Goal: Information Seeking & Learning: Check status

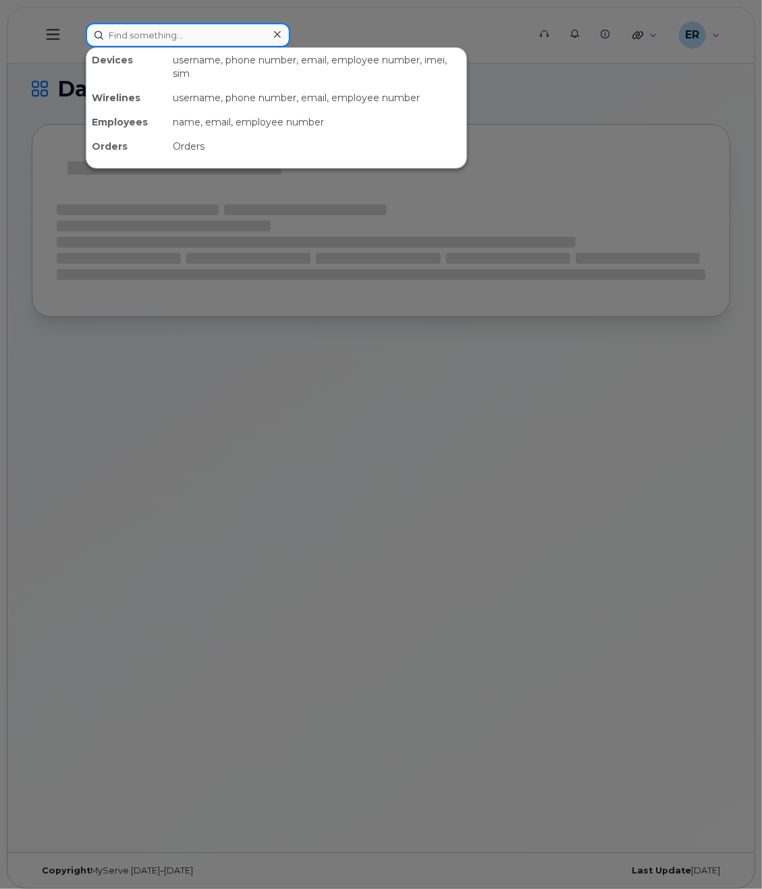
click at [159, 40] on input at bounding box center [188, 35] width 204 height 24
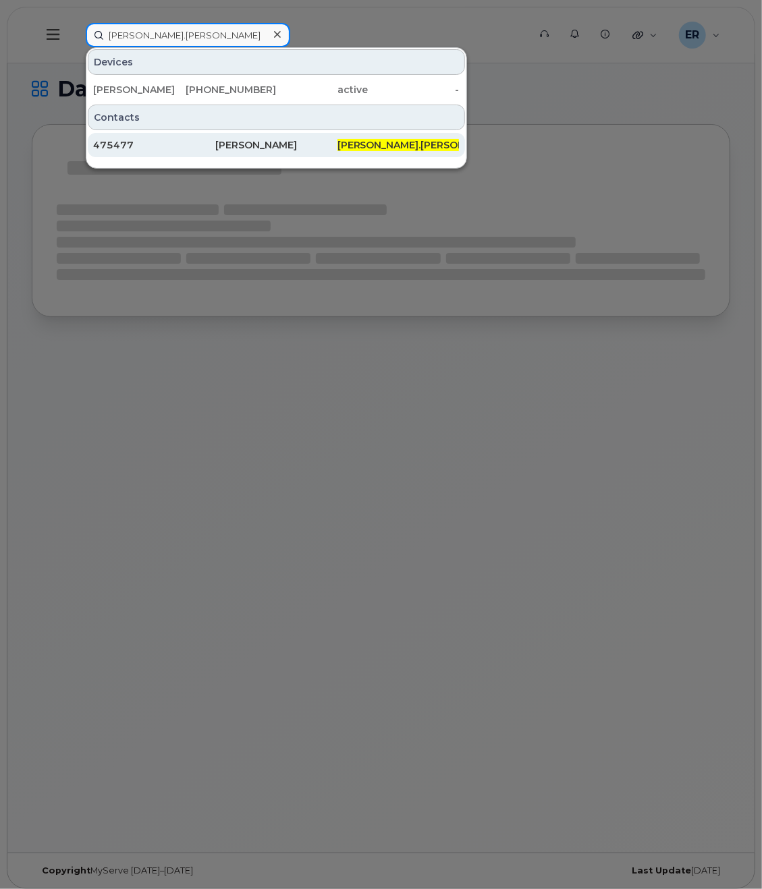
type input "[PERSON_NAME].[PERSON_NAME]"
click at [190, 147] on div "475477" at bounding box center [154, 144] width 122 height 13
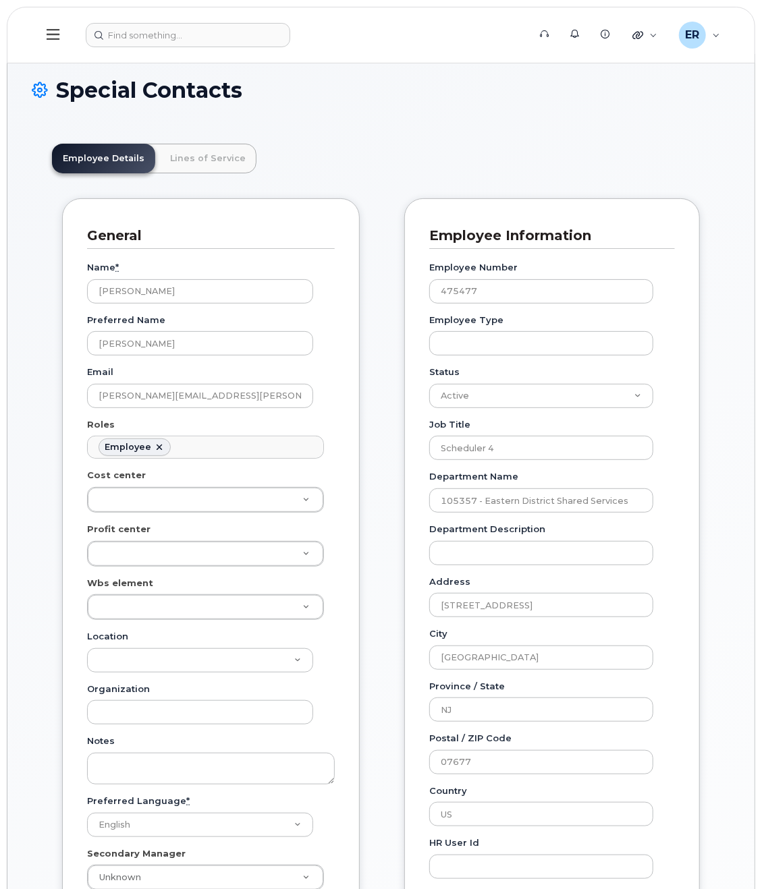
scroll to position [42, 0]
click at [104, 37] on input at bounding box center [188, 35] width 204 height 24
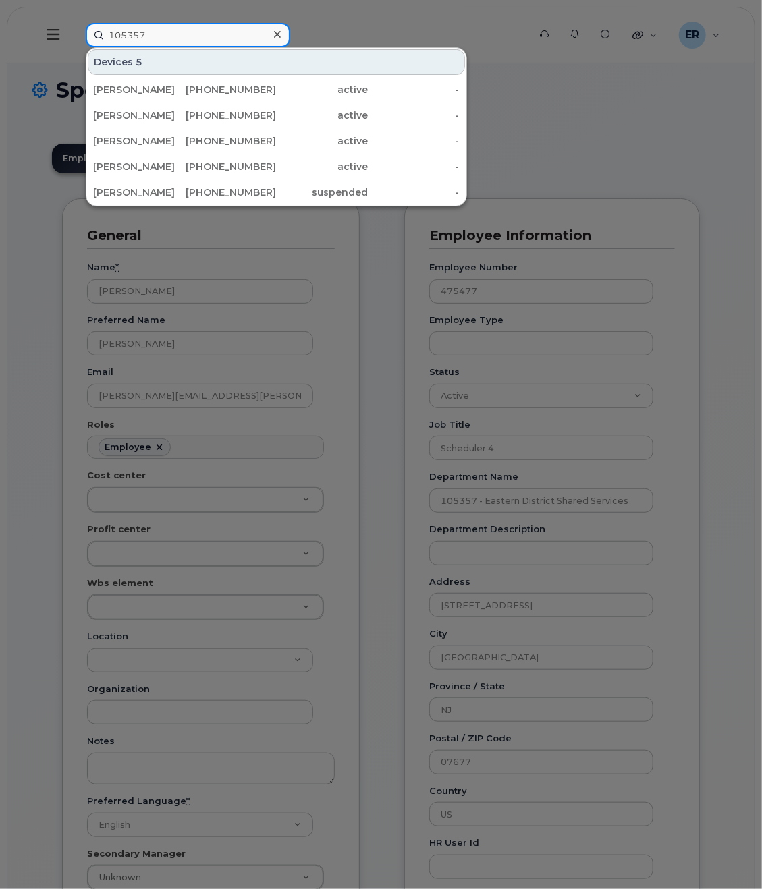
type input "105357"
click at [402, 30] on div at bounding box center [381, 444] width 762 height 889
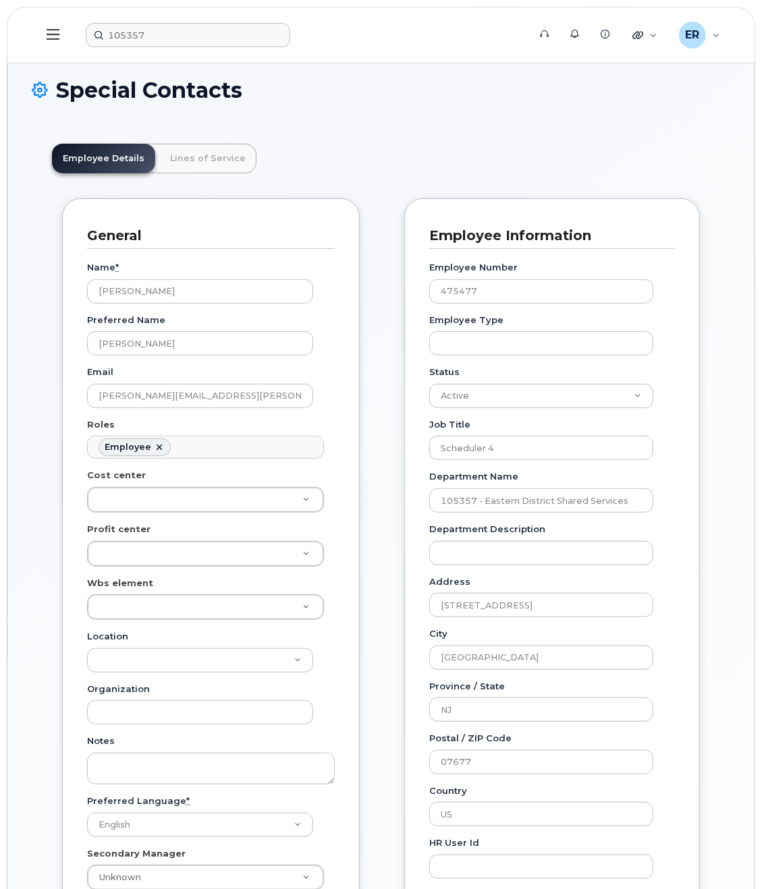
click at [67, 36] on button at bounding box center [53, 35] width 43 height 39
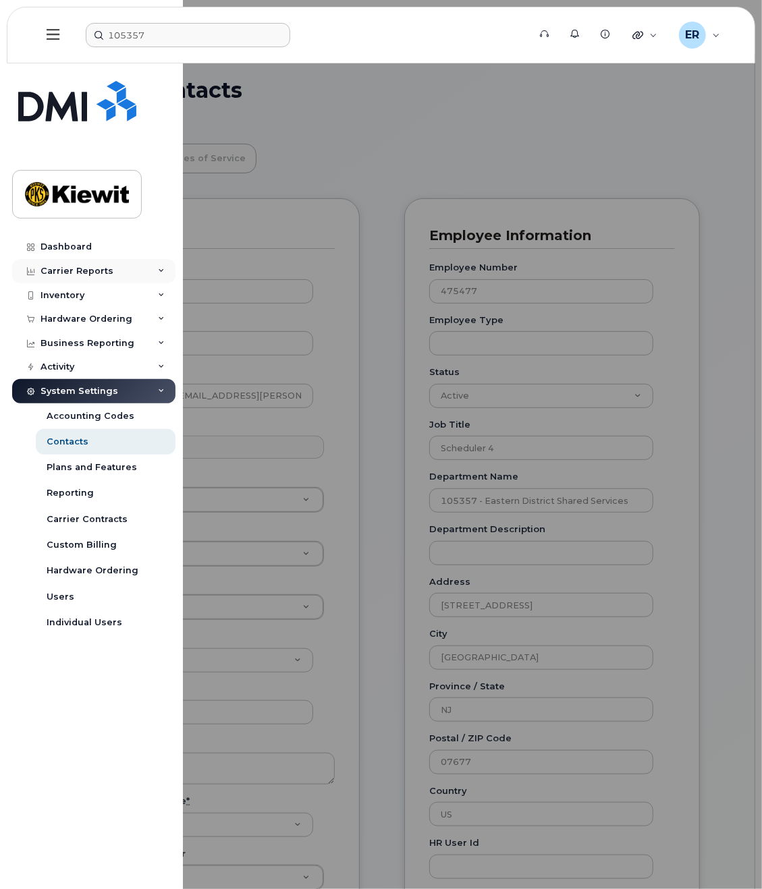
click at [93, 273] on div "Carrier Reports" at bounding box center [76, 271] width 73 height 11
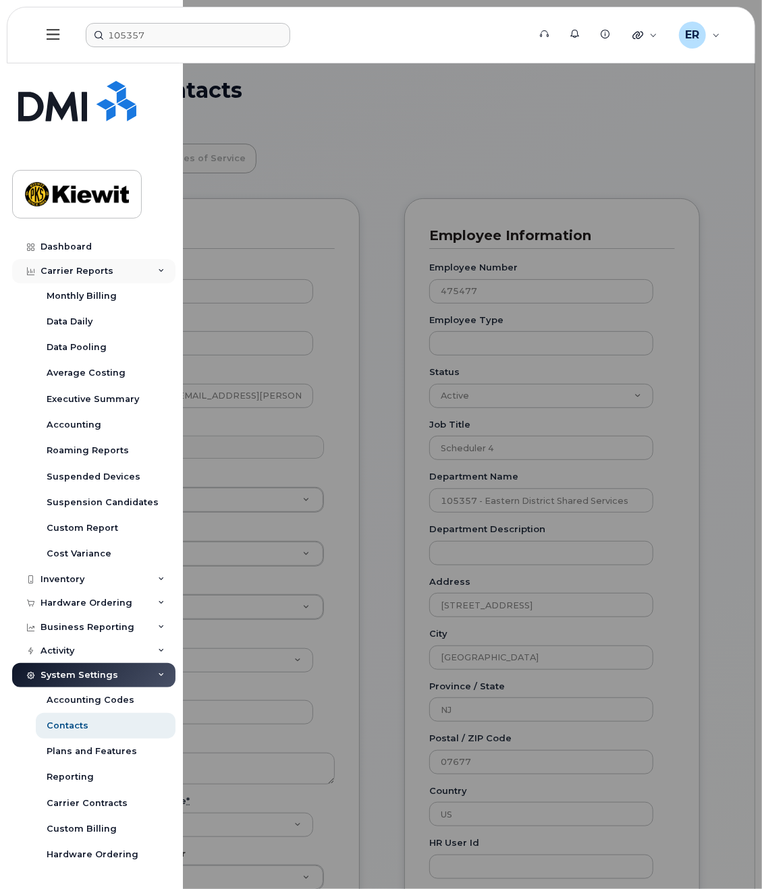
click at [86, 277] on div "Carrier Reports" at bounding box center [93, 271] width 163 height 24
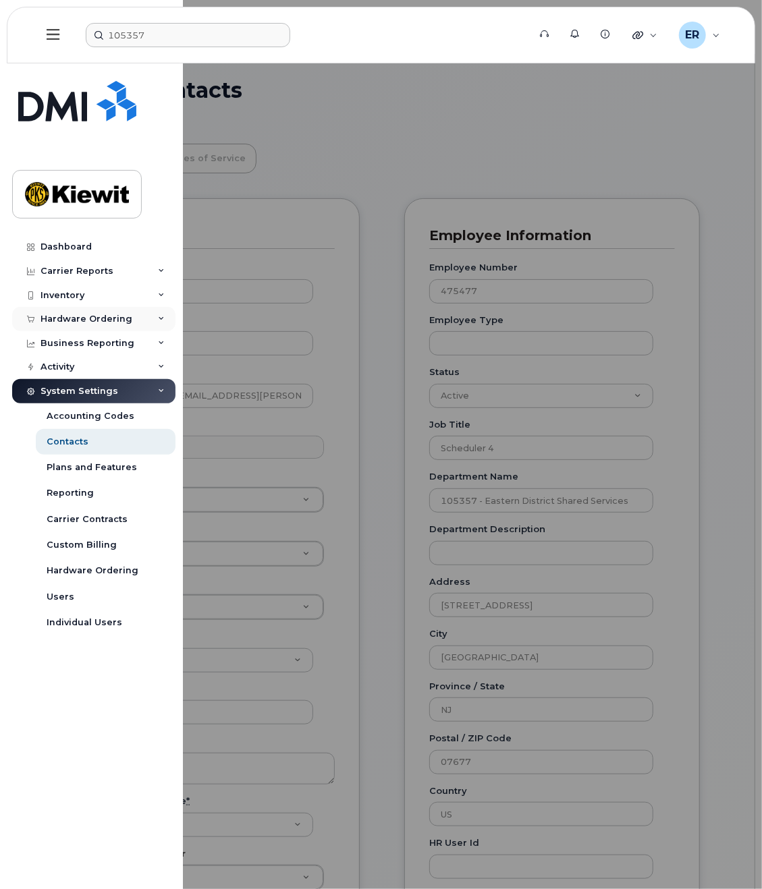
click at [94, 316] on div "Hardware Ordering" at bounding box center [86, 319] width 92 height 11
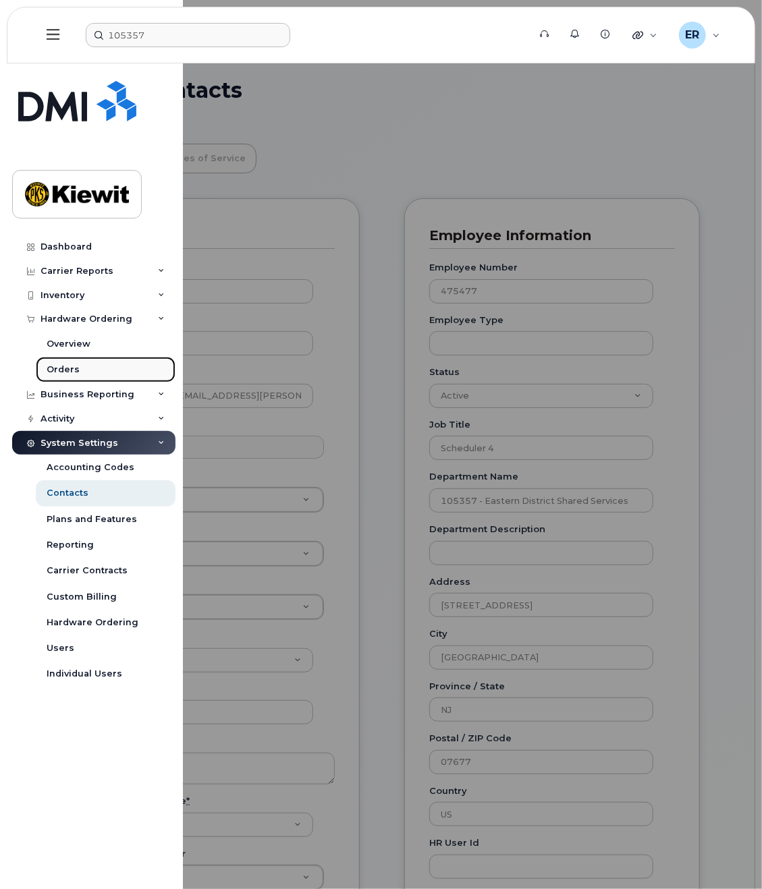
click at [75, 369] on div "Orders" at bounding box center [63, 370] width 33 height 12
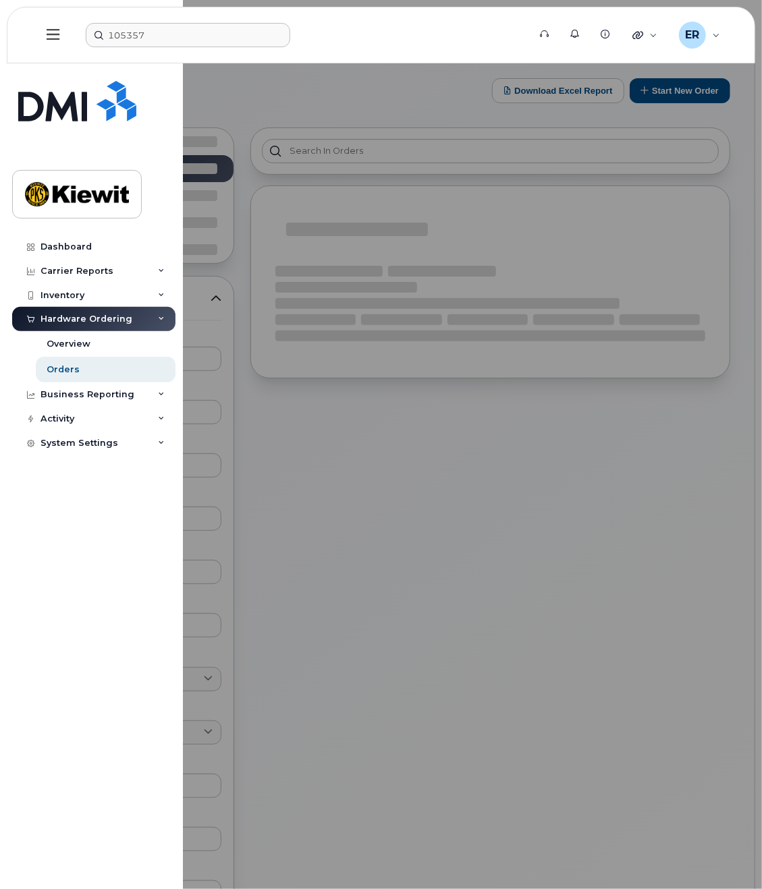
click at [399, 565] on div at bounding box center [381, 444] width 762 height 889
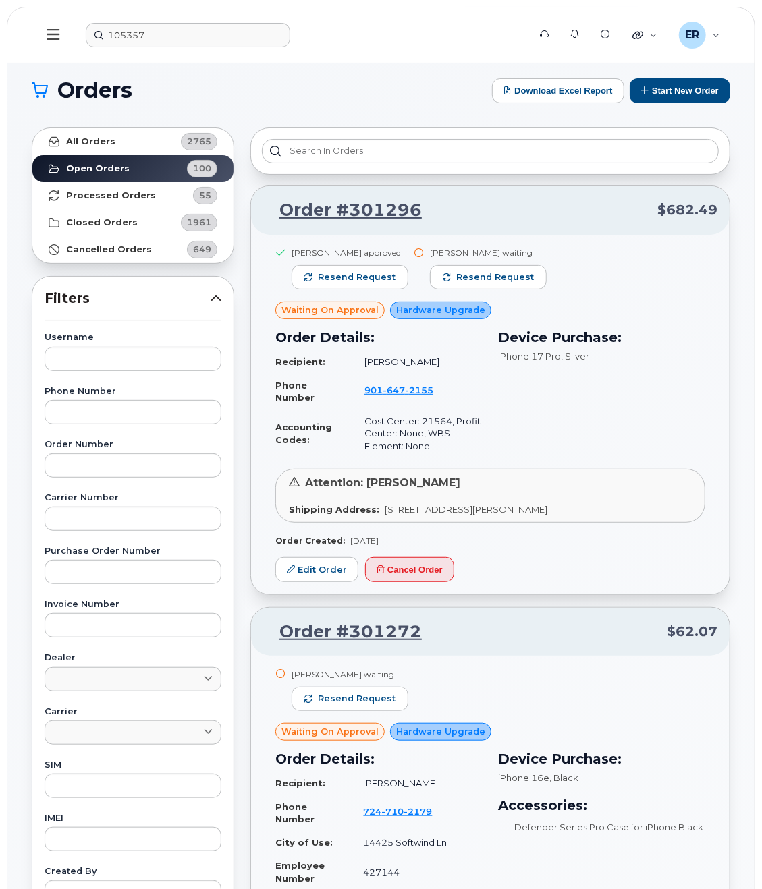
click at [621, 310] on div "Daniel Buffington approved Resend request Jonathan Barfield waiting Resend requ…" at bounding box center [490, 356] width 430 height 219
click at [313, 133] on div at bounding box center [490, 151] width 480 height 47
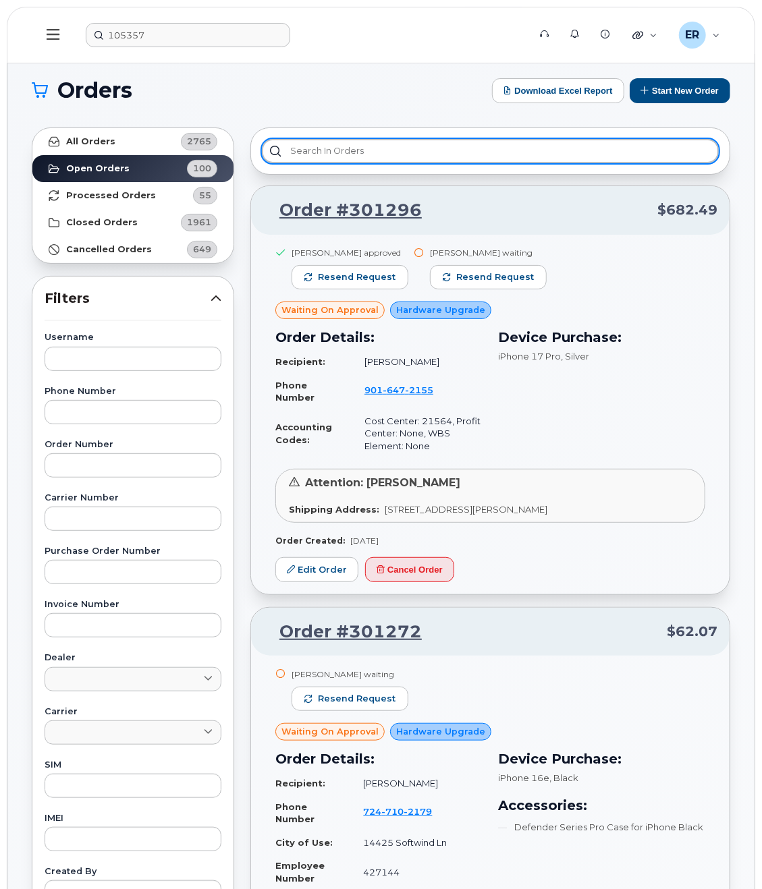
click at [309, 145] on input "text" at bounding box center [490, 151] width 457 height 24
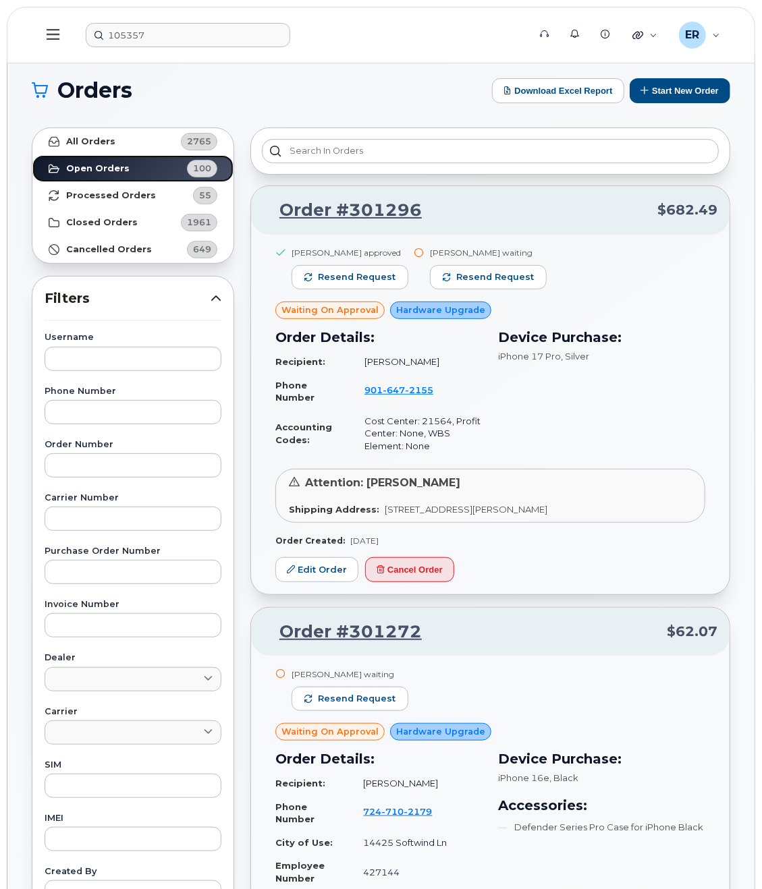
click at [171, 156] on link "Open Orders 100" at bounding box center [132, 168] width 201 height 27
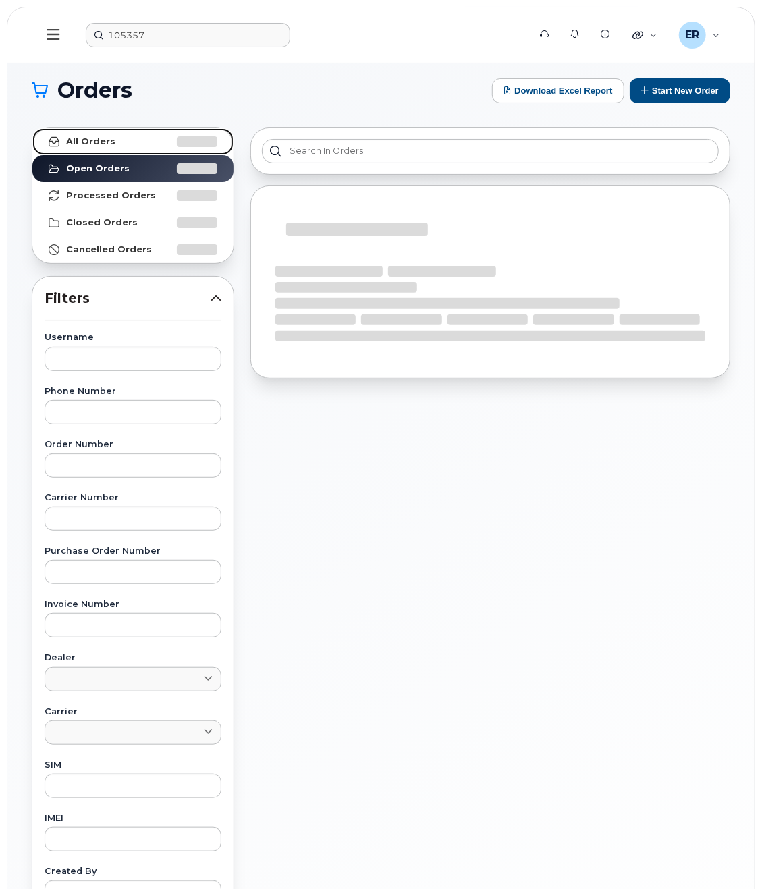
click at [175, 138] on link "All Orders" at bounding box center [132, 141] width 201 height 27
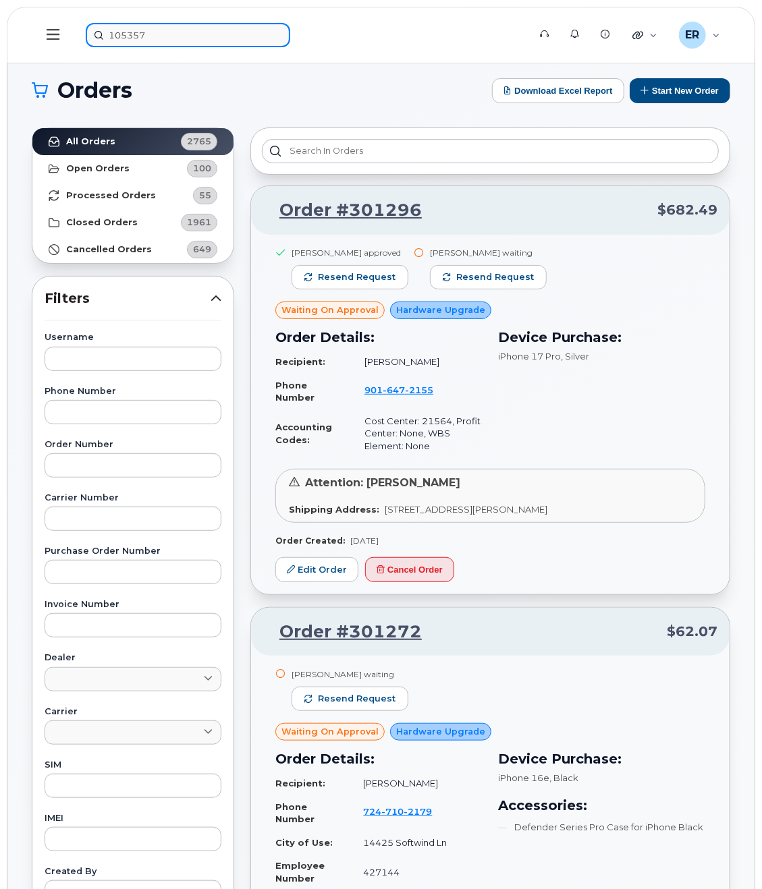
click at [206, 36] on input "105357" at bounding box center [188, 35] width 204 height 24
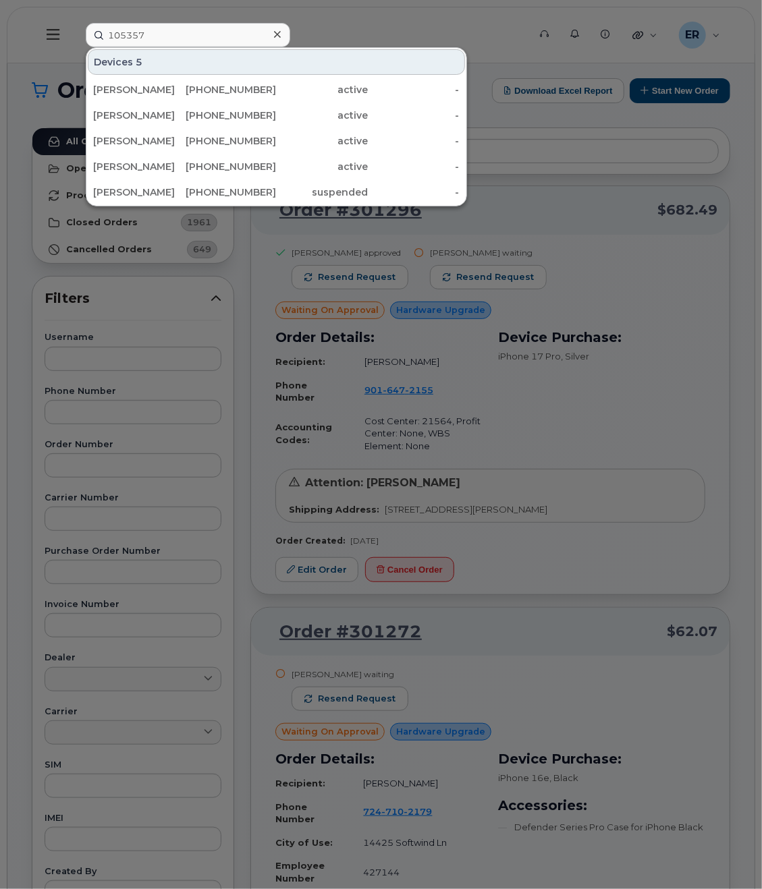
click at [448, 36] on div at bounding box center [381, 444] width 762 height 889
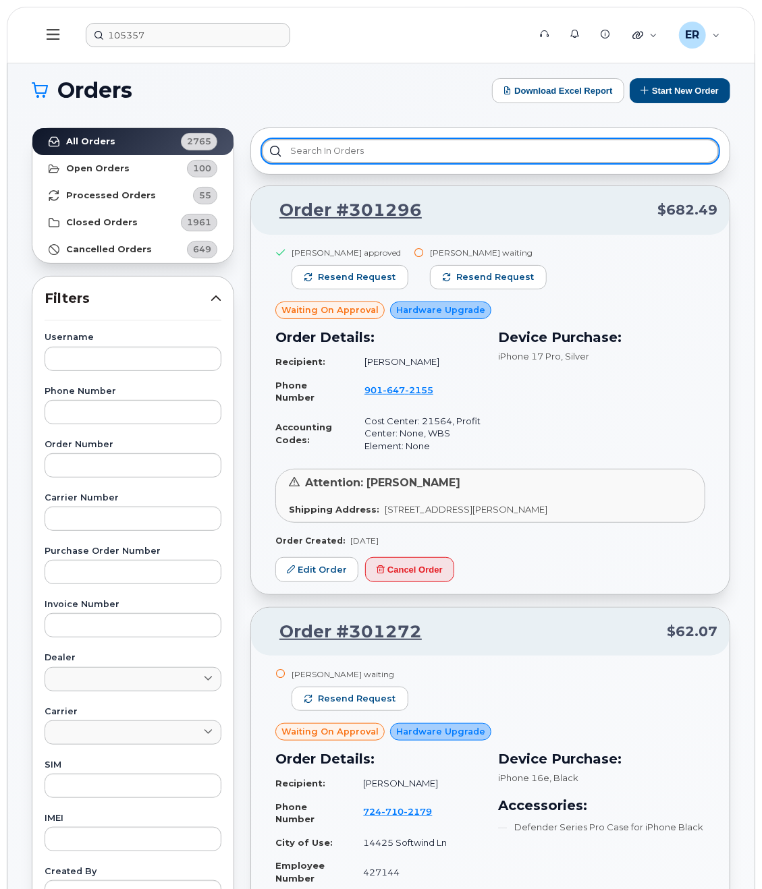
click at [367, 161] on input "text" at bounding box center [490, 151] width 457 height 24
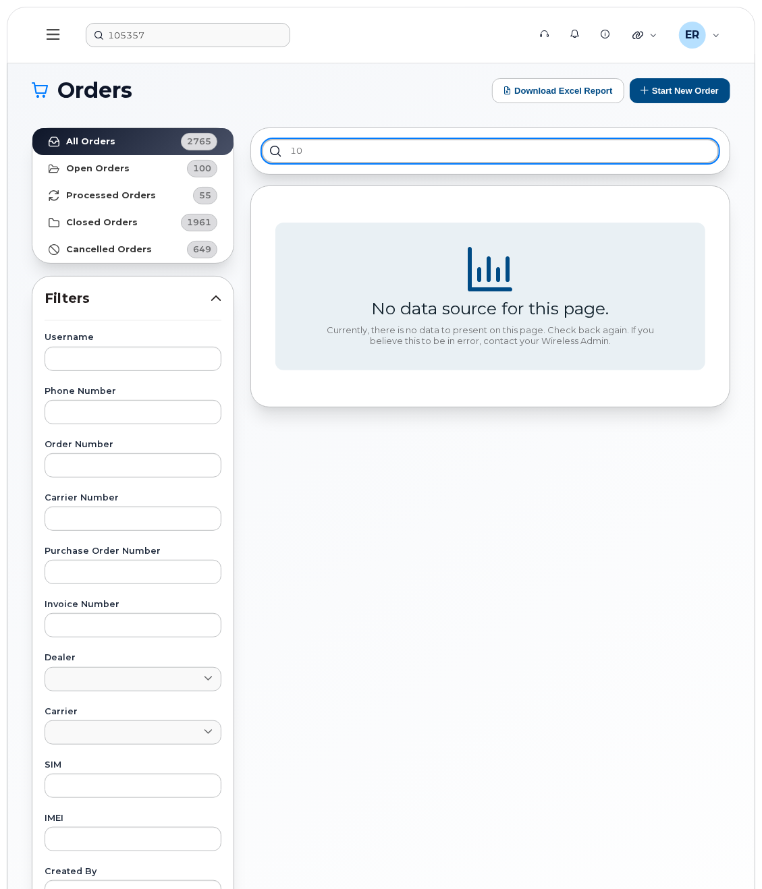
type input "1"
type input "300248"
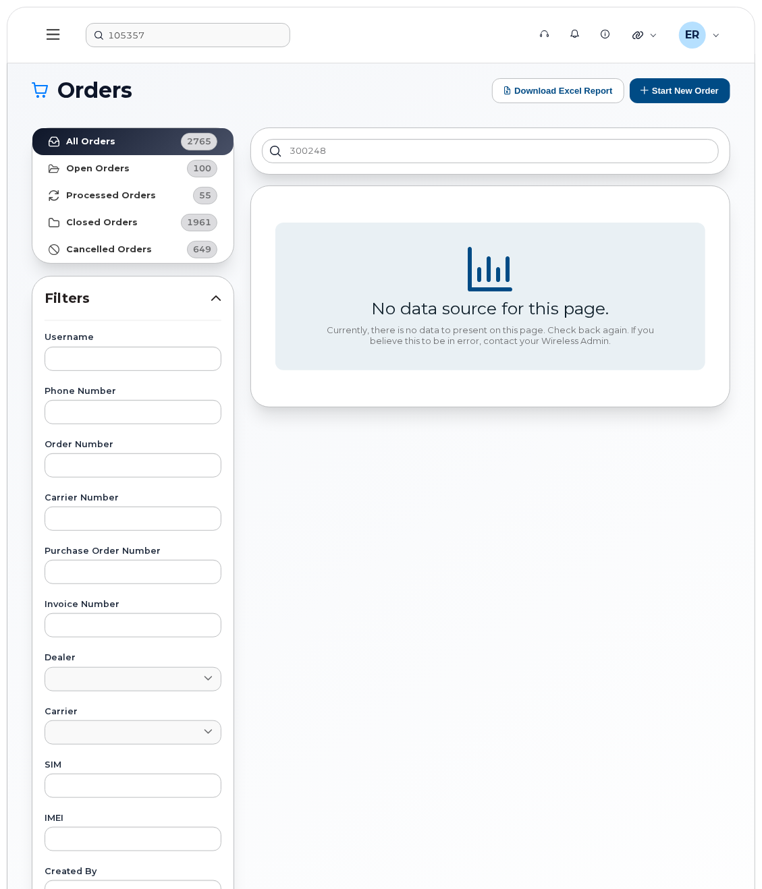
click at [151, 7] on div "105357 Support Alerts Knowledge Base Quicklinks Suspend / Cancel Device Change …" at bounding box center [381, 35] width 748 height 57
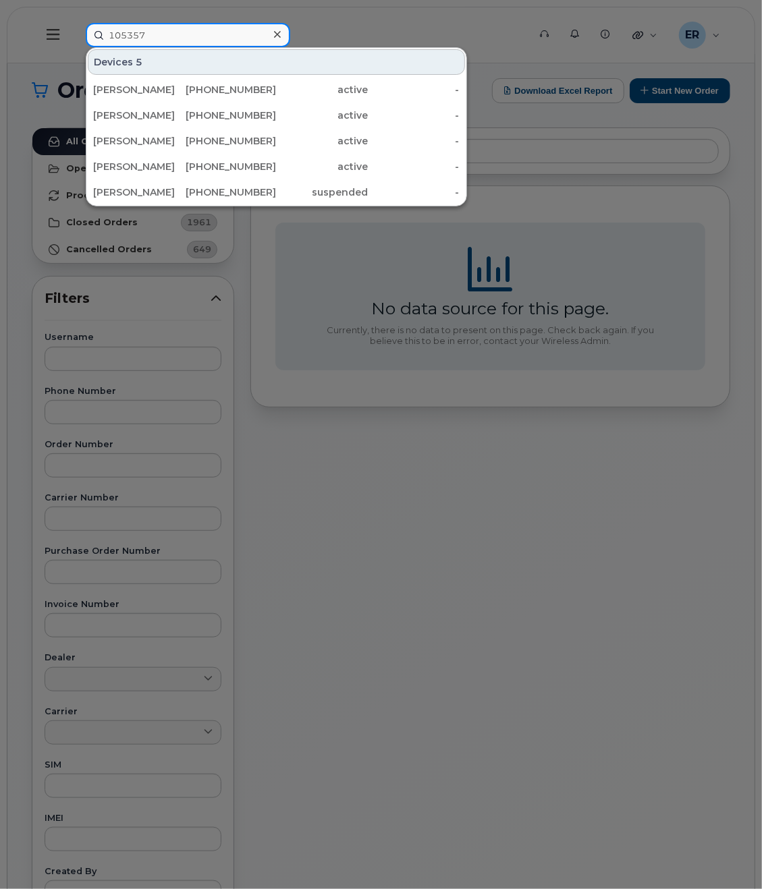
drag, startPoint x: 144, startPoint y: 32, endPoint x: 73, endPoint y: 39, distance: 71.2
click at [76, 39] on div "105357 Devices 5 DAVID BAILEY 303-501-3602 active - ANDY LAHAIR 838-267-4113 ac…" at bounding box center [302, 35] width 455 height 24
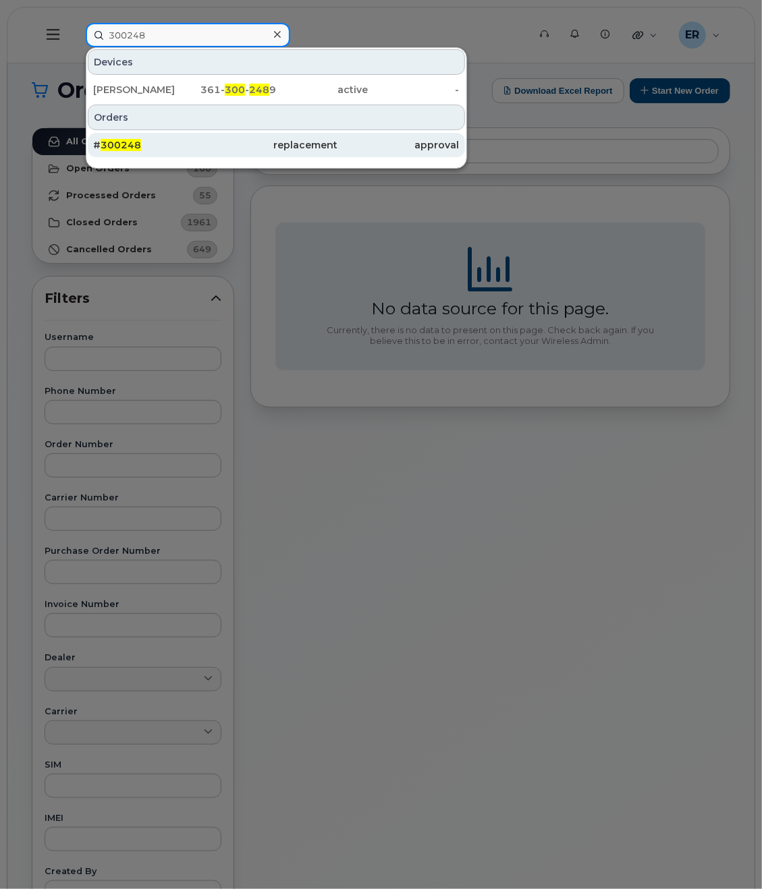
type input "300248"
click at [154, 142] on div "# 300248" at bounding box center [154, 144] width 122 height 13
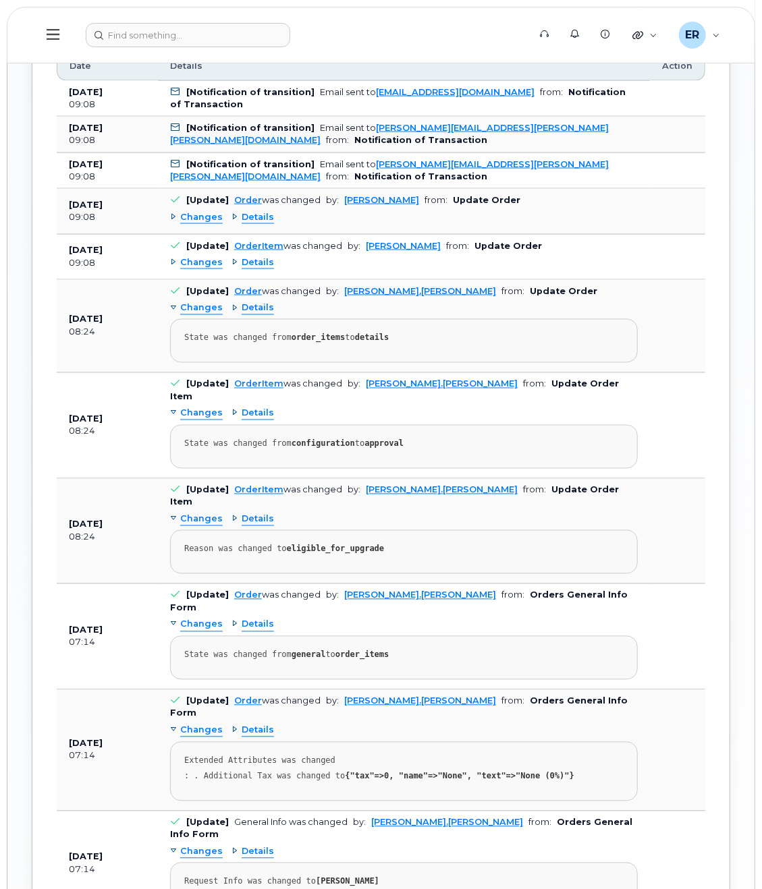
scroll to position [1084, 0]
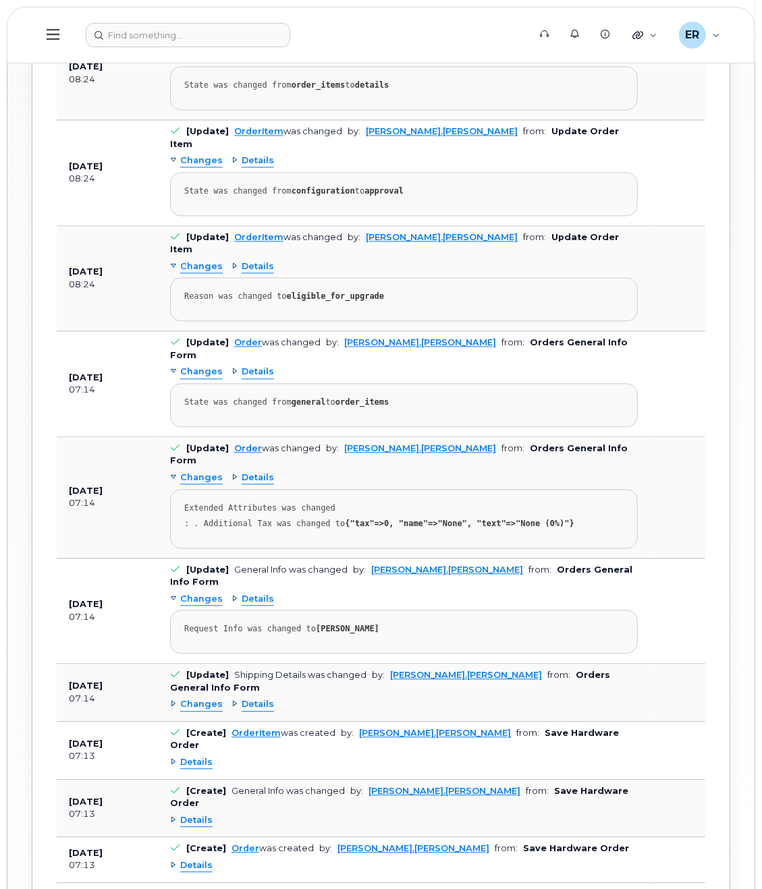
click at [202, 860] on span "Details" at bounding box center [196, 866] width 32 height 13
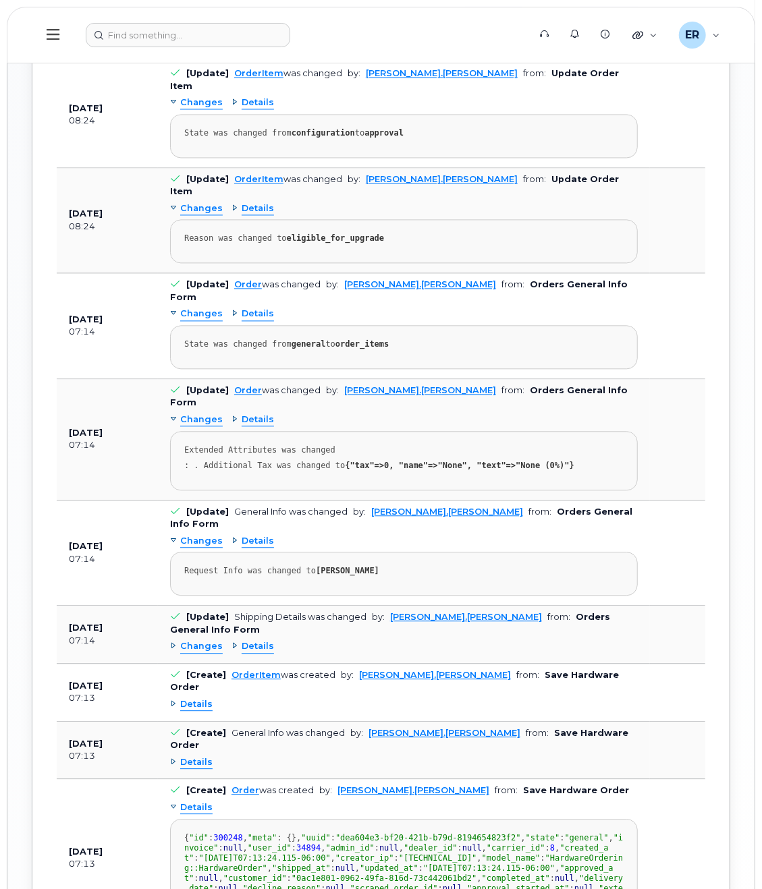
scroll to position [1215, 0]
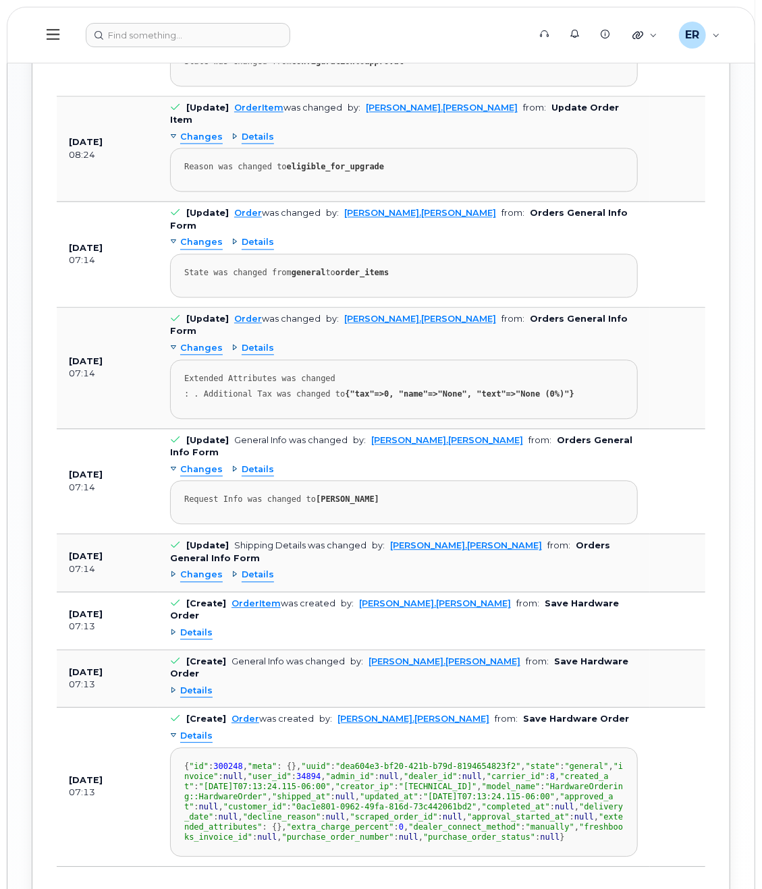
click at [192, 685] on span "Details" at bounding box center [196, 691] width 32 height 13
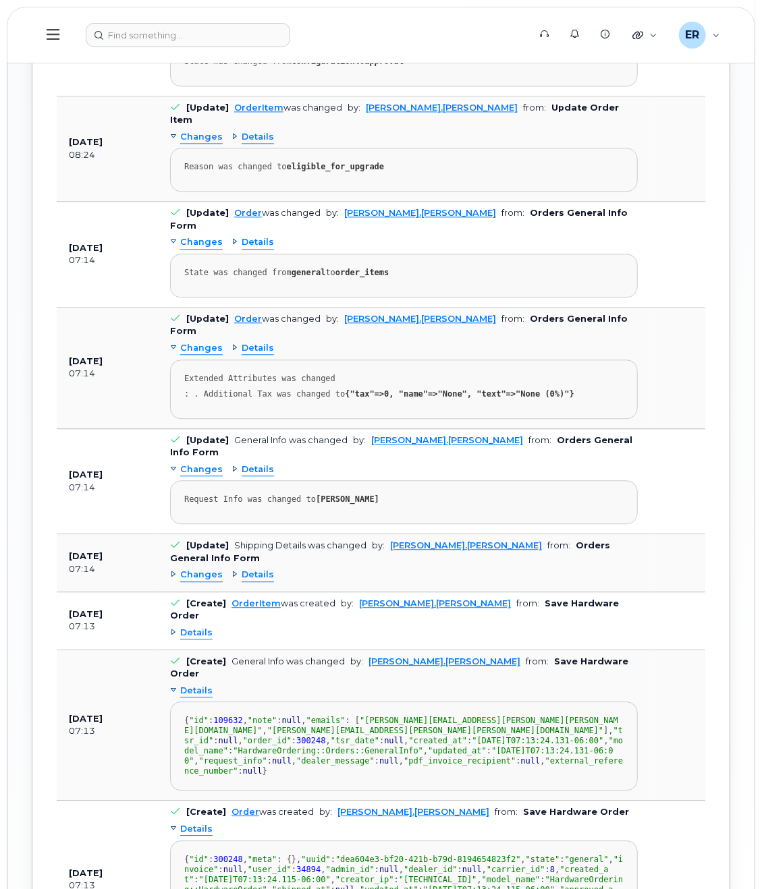
click at [193, 627] on span "Details" at bounding box center [196, 633] width 32 height 13
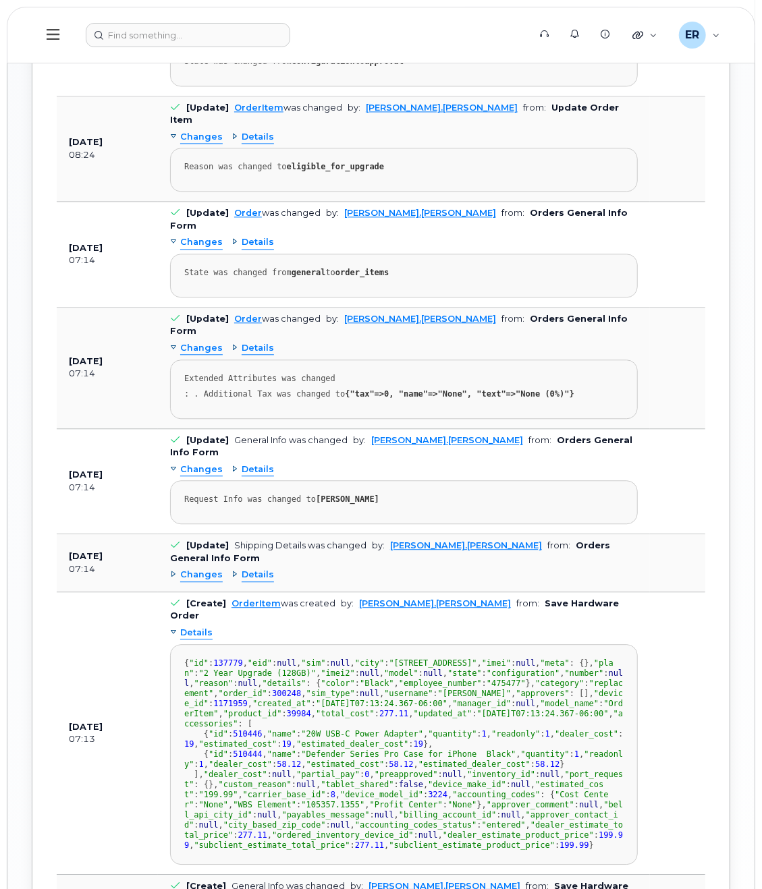
click at [192, 464] on span "Changes" at bounding box center [201, 470] width 43 height 13
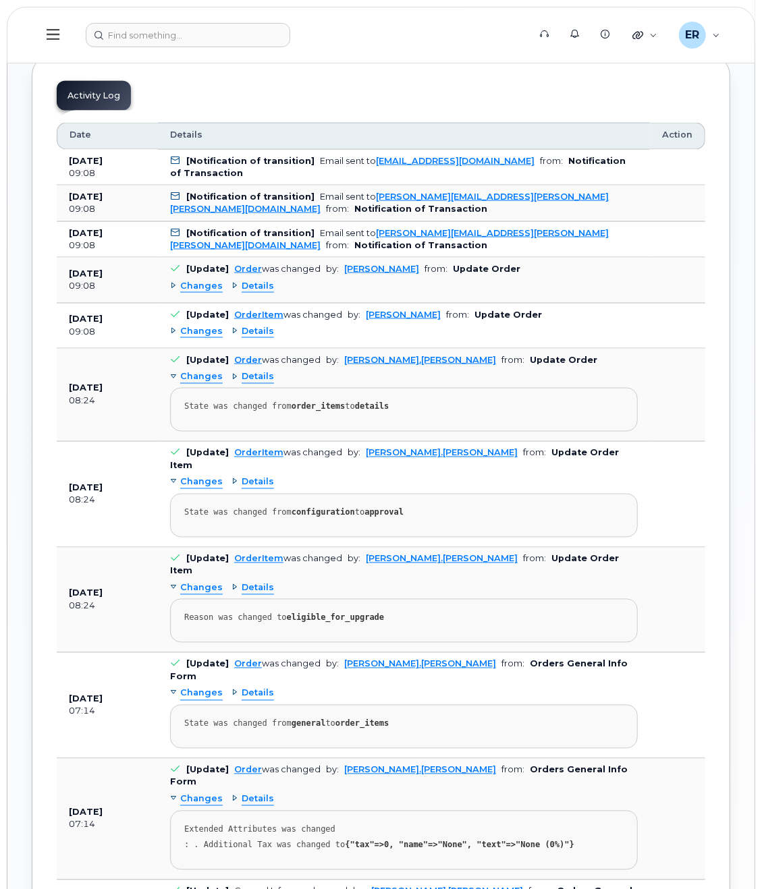
scroll to position [742, 0]
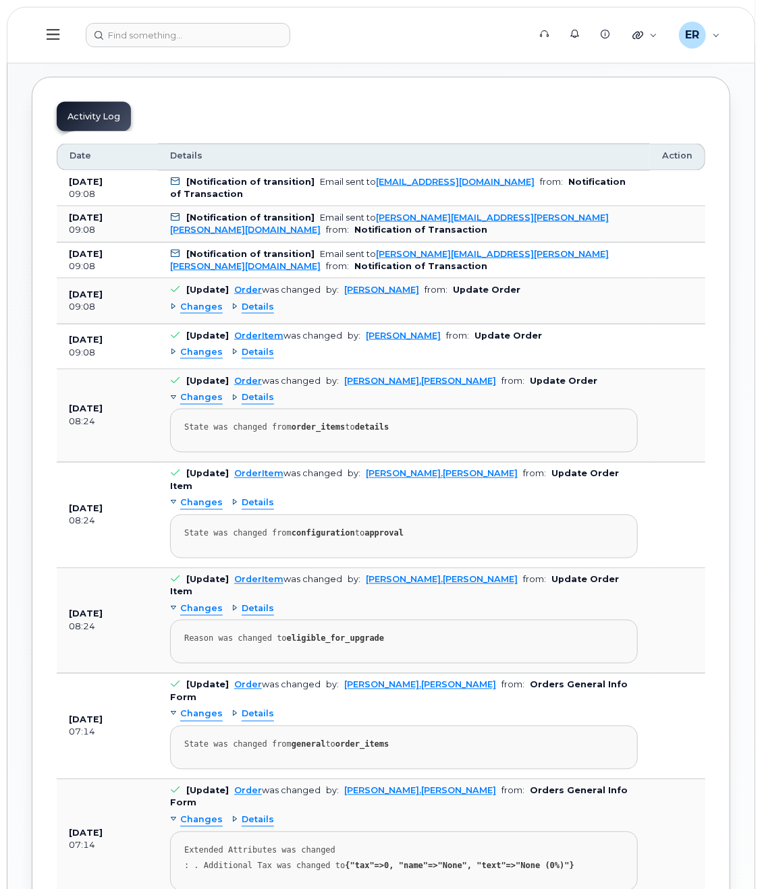
click at [238, 301] on div "Details" at bounding box center [252, 307] width 43 height 13
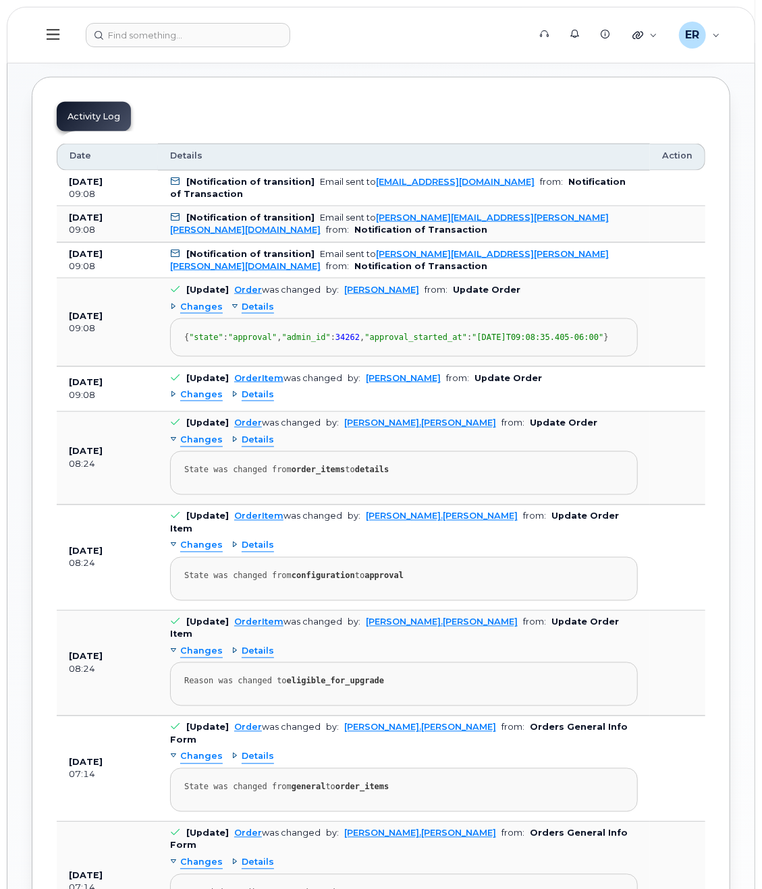
click at [244, 304] on span "Details" at bounding box center [258, 307] width 32 height 13
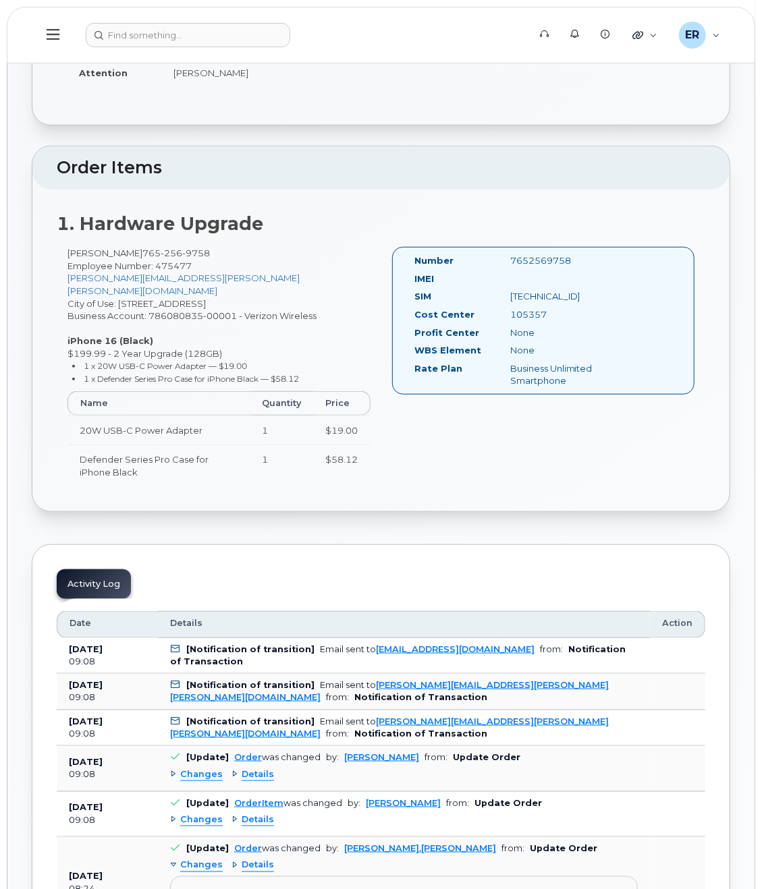
scroll to position [135, 0]
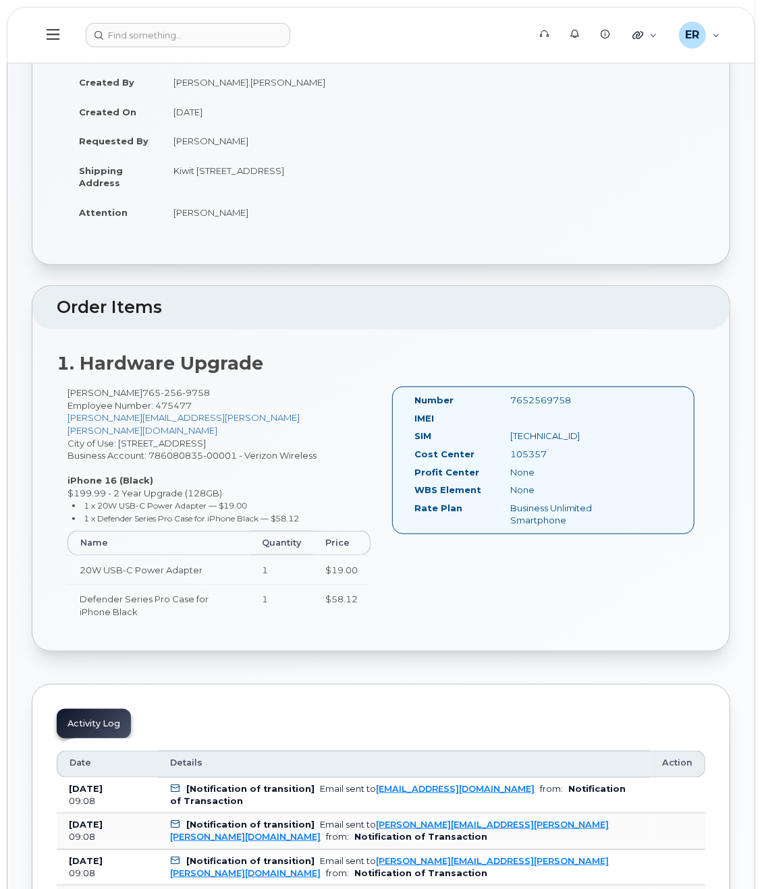
click at [95, 723] on div "Activity Log" at bounding box center [94, 724] width 74 height 30
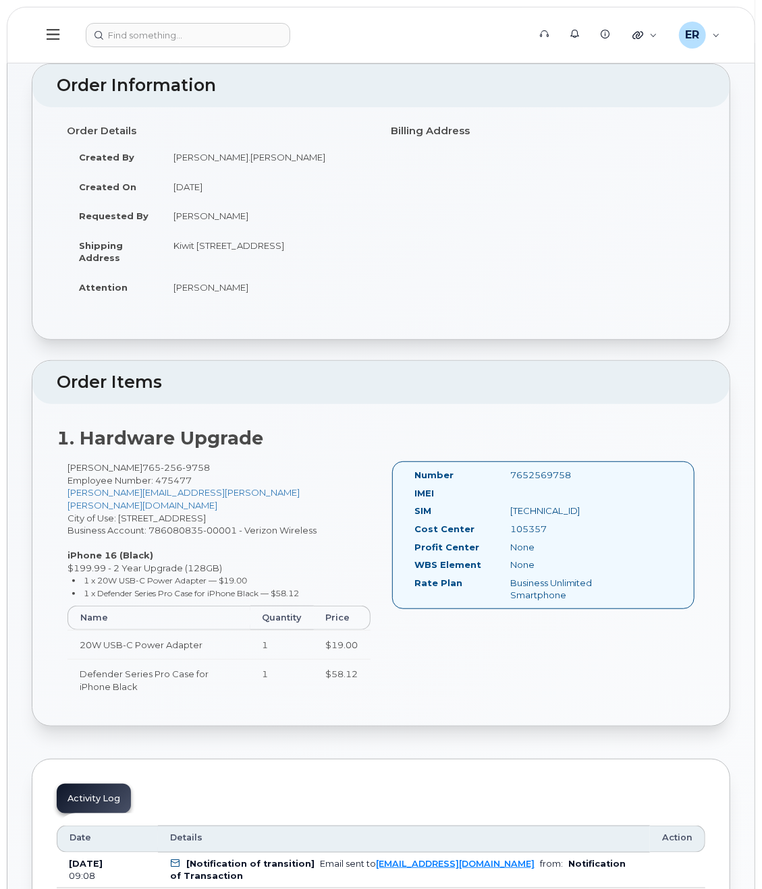
scroll to position [0, 0]
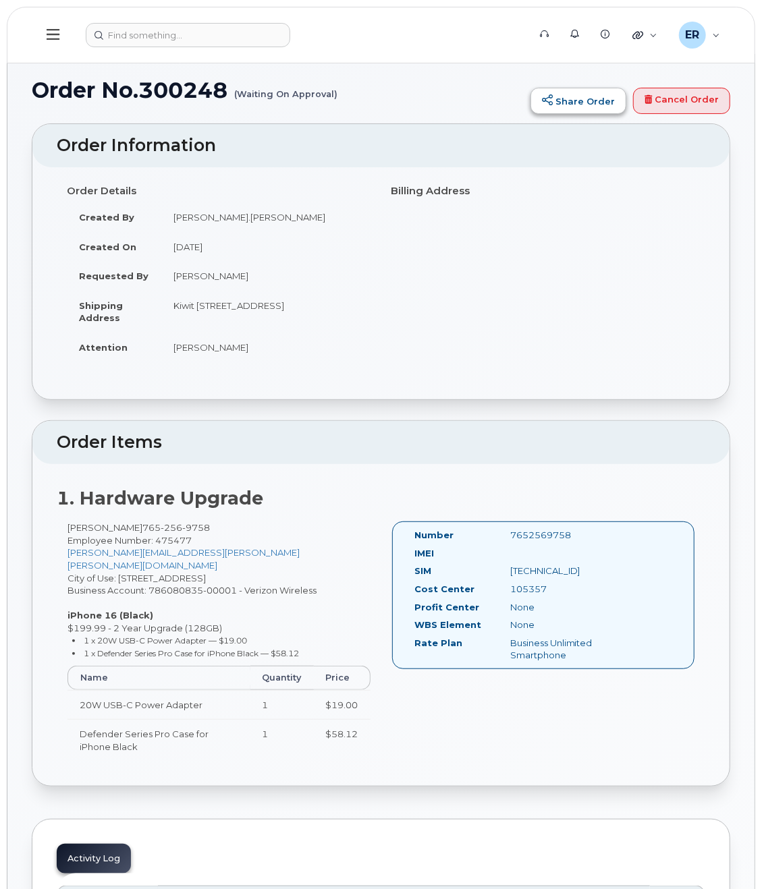
click at [596, 96] on link "Share Order" at bounding box center [578, 101] width 96 height 27
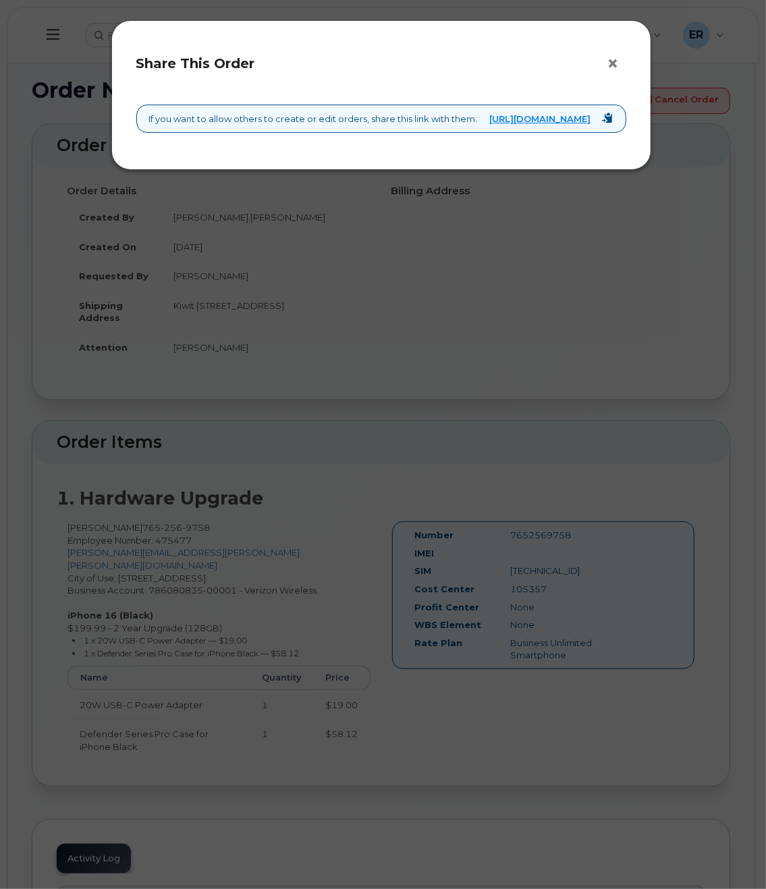
click at [611, 64] on button "×" at bounding box center [616, 64] width 19 height 20
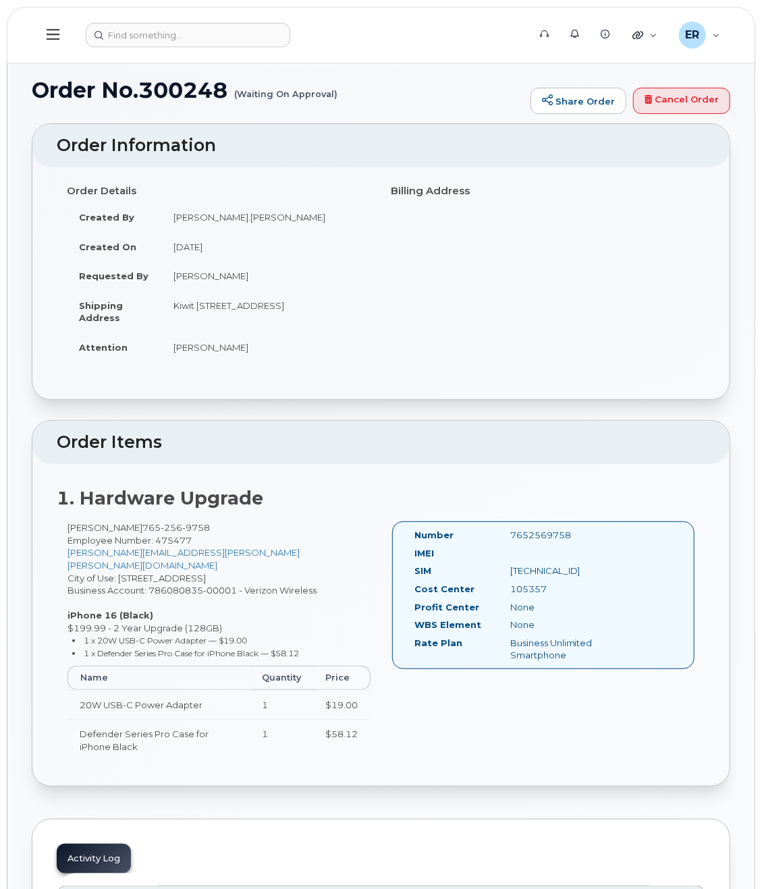
click at [103, 92] on h1 "Order No.300248 (Waiting On Approval)" at bounding box center [278, 90] width 492 height 24
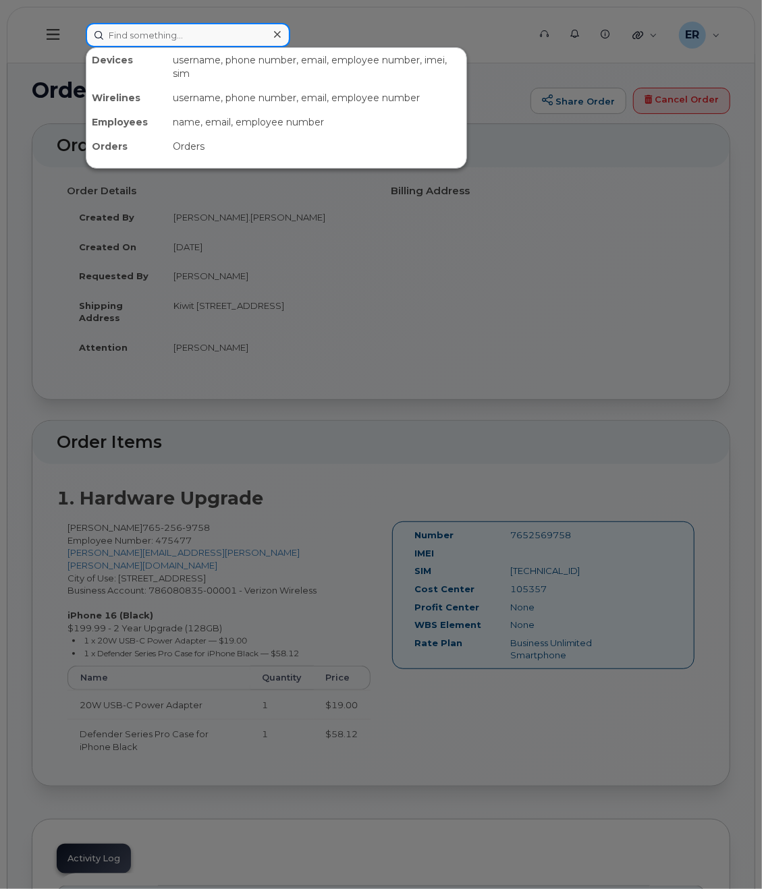
click at [193, 43] on input at bounding box center [188, 35] width 204 height 24
click at [72, 283] on div at bounding box center [381, 444] width 762 height 889
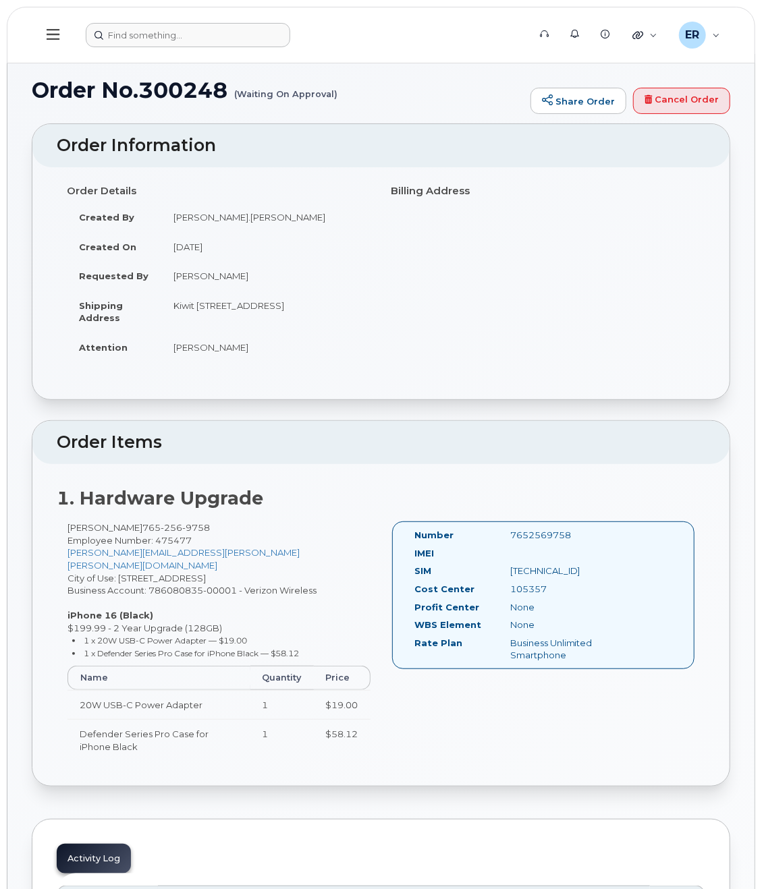
click at [56, 40] on icon at bounding box center [53, 34] width 13 height 11
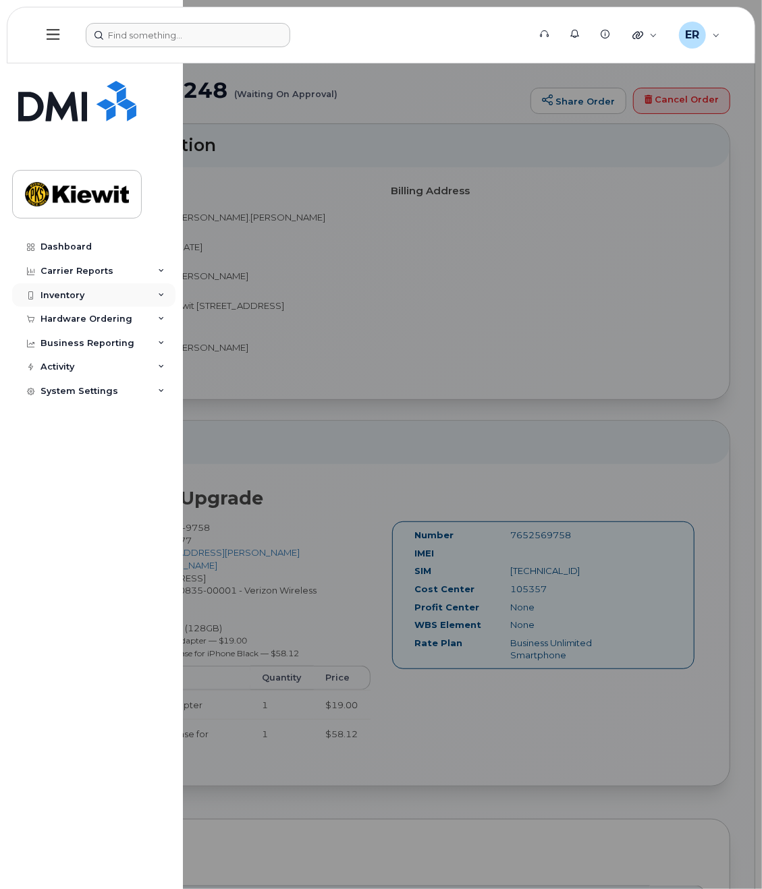
click at [66, 295] on div "Inventory" at bounding box center [62, 295] width 44 height 11
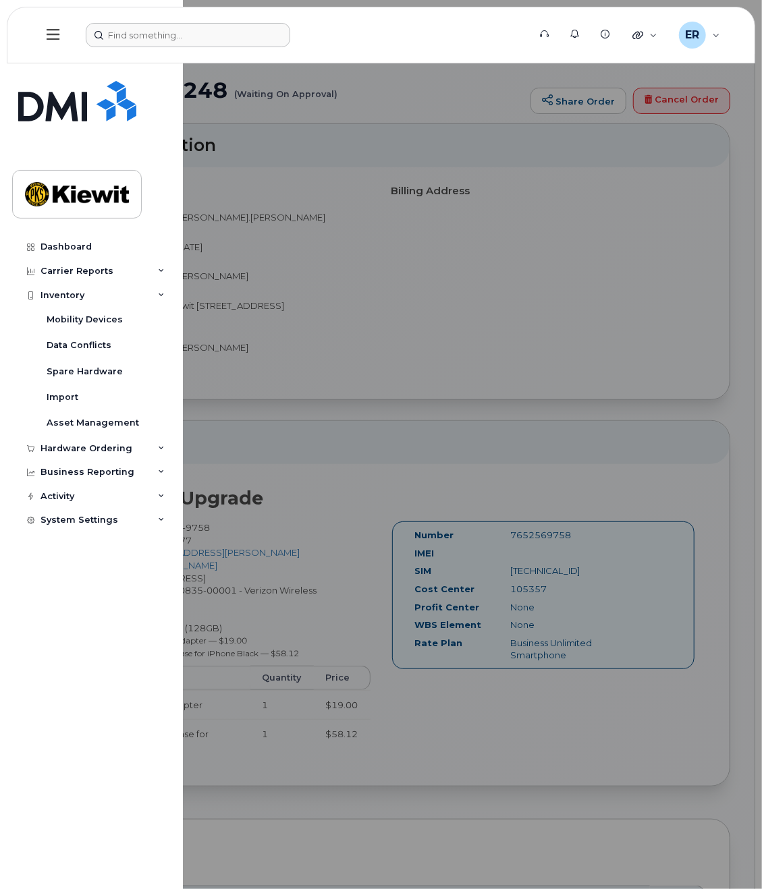
drag, startPoint x: 357, startPoint y: 286, endPoint x: 355, endPoint y: 277, distance: 9.0
click at [359, 287] on div at bounding box center [381, 444] width 762 height 889
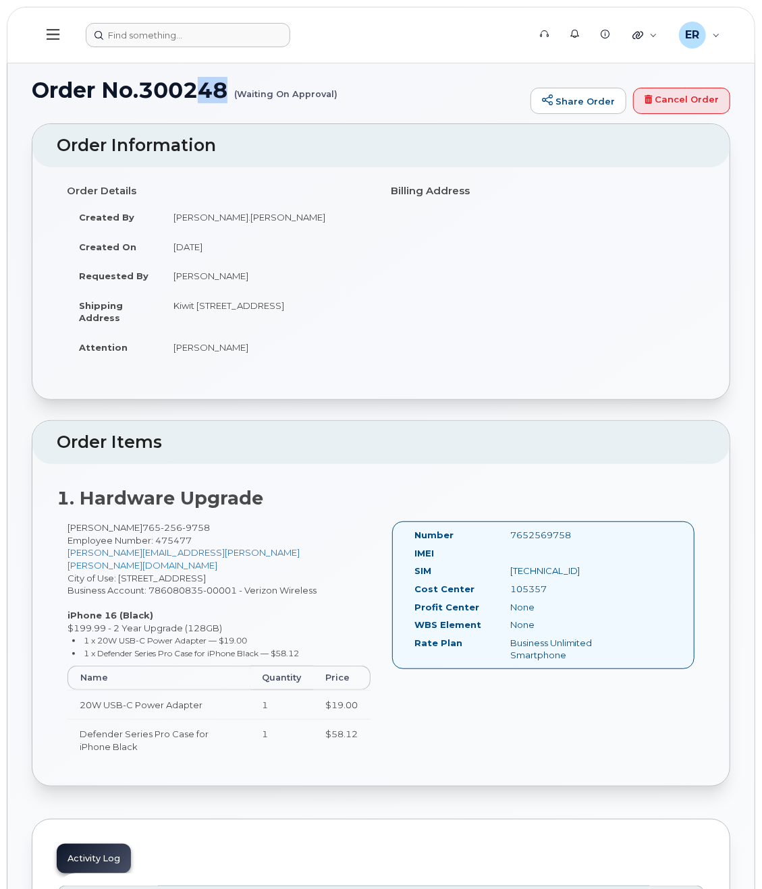
drag, startPoint x: 225, startPoint y: 85, endPoint x: 197, endPoint y: 86, distance: 27.7
click at [197, 86] on h1 "Order No.300248 (Waiting On Approval)" at bounding box center [278, 90] width 492 height 24
click at [226, 90] on h1 "Order No.300248 (Waiting On Approval)" at bounding box center [278, 90] width 492 height 24
drag, startPoint x: 230, startPoint y: 90, endPoint x: 105, endPoint y: 90, distance: 124.8
click at [105, 90] on h1 "Order No.300248 (Waiting On Approval)" at bounding box center [278, 90] width 492 height 24
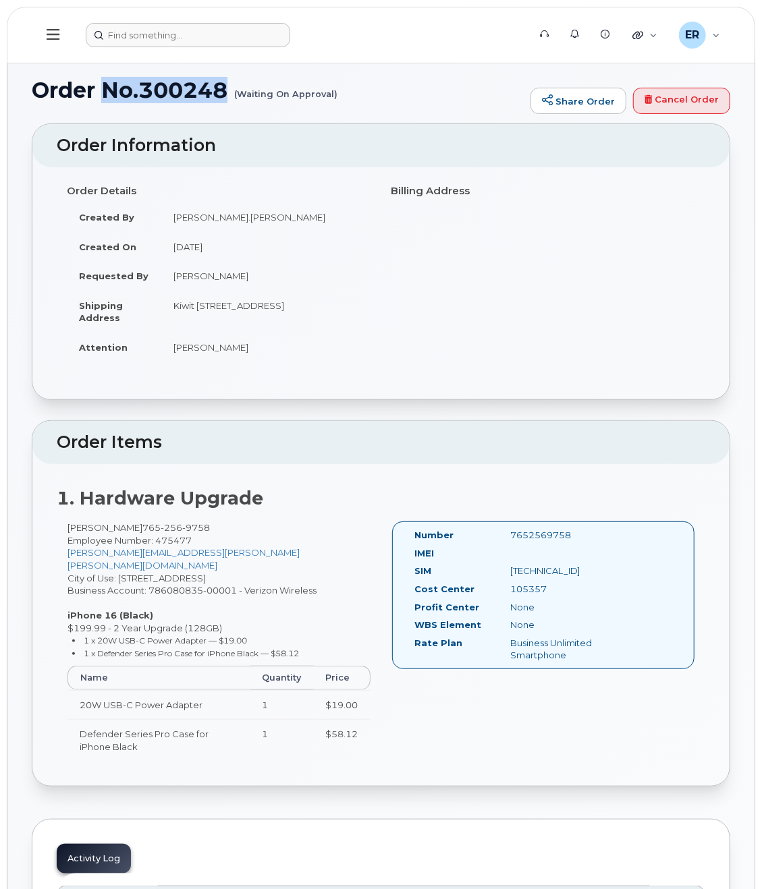
copy h1 "No.300248"
click at [50, 37] on icon at bounding box center [53, 34] width 13 height 15
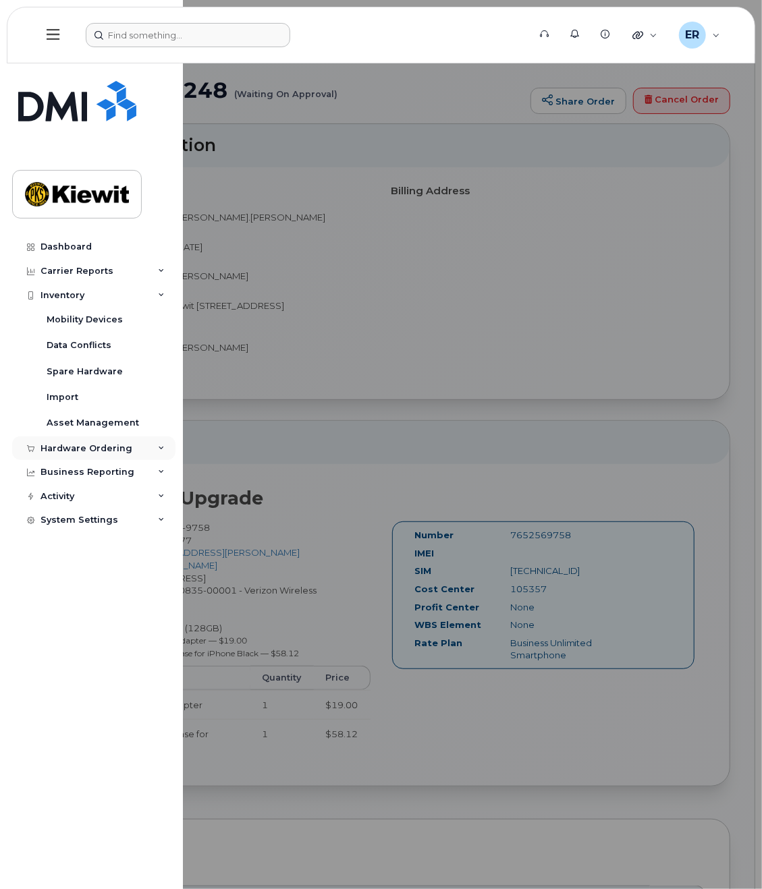
click at [78, 443] on div "Hardware Ordering" at bounding box center [86, 448] width 92 height 11
click at [65, 495] on div "Orders" at bounding box center [63, 499] width 33 height 12
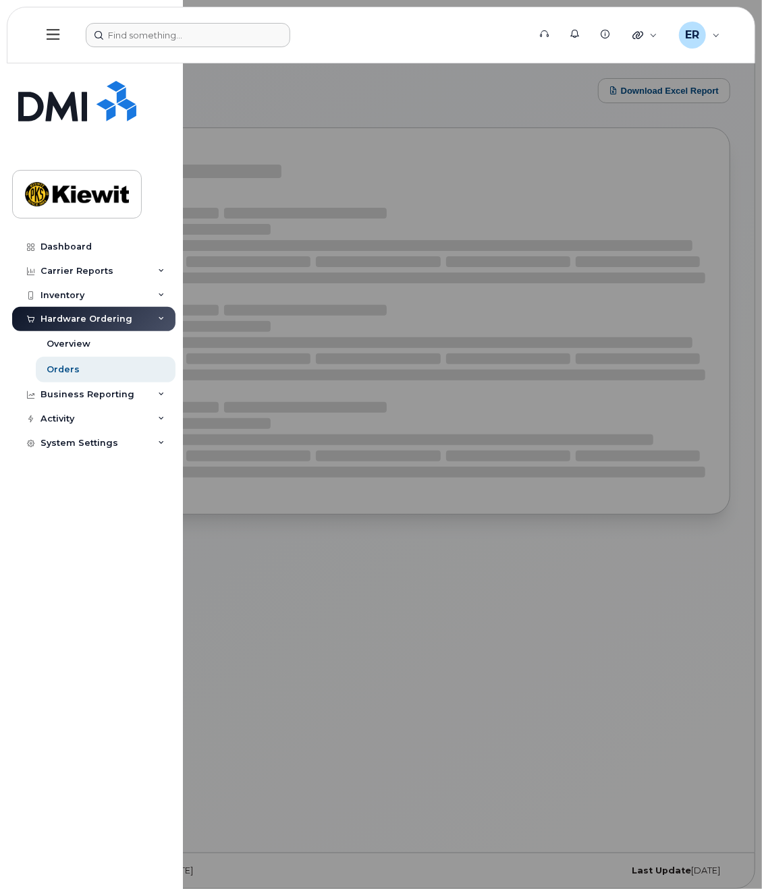
click at [418, 700] on div at bounding box center [381, 444] width 762 height 889
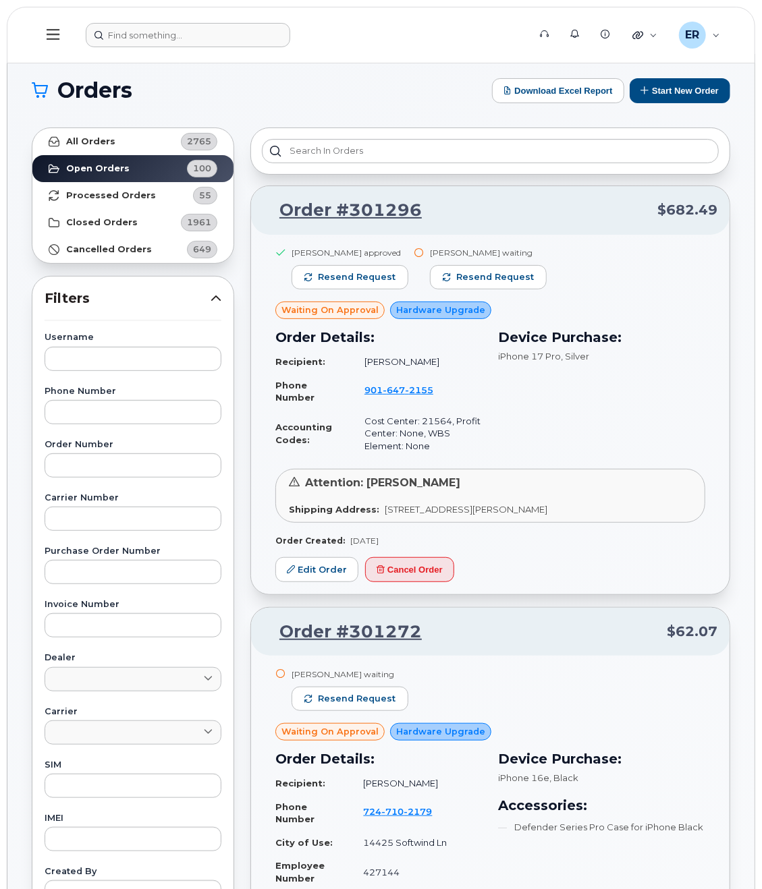
click at [316, 308] on span "Waiting On Approval" at bounding box center [329, 310] width 97 height 13
click at [330, 511] on strong "Shipping Address:" at bounding box center [334, 509] width 90 height 11
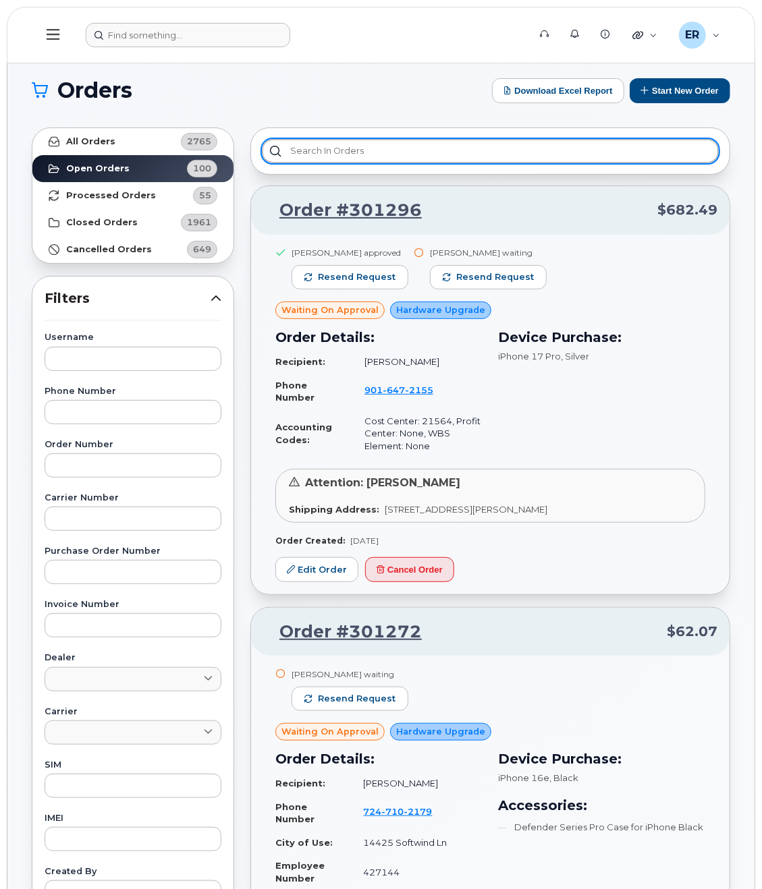
click at [319, 159] on input "text" at bounding box center [490, 151] width 457 height 24
paste input "No.300248"
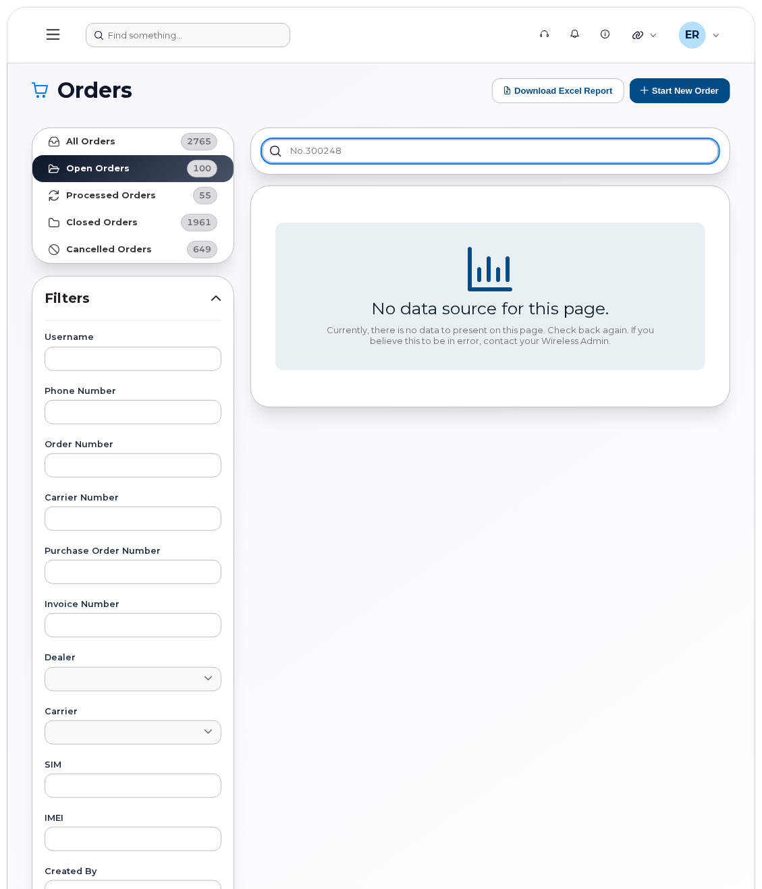
click at [303, 149] on input "No.300248" at bounding box center [490, 151] width 457 height 24
drag, startPoint x: 331, startPoint y: 152, endPoint x: 264, endPoint y: 146, distance: 67.0
click at [264, 146] on input "300248" at bounding box center [490, 151] width 457 height 24
type input "300248"
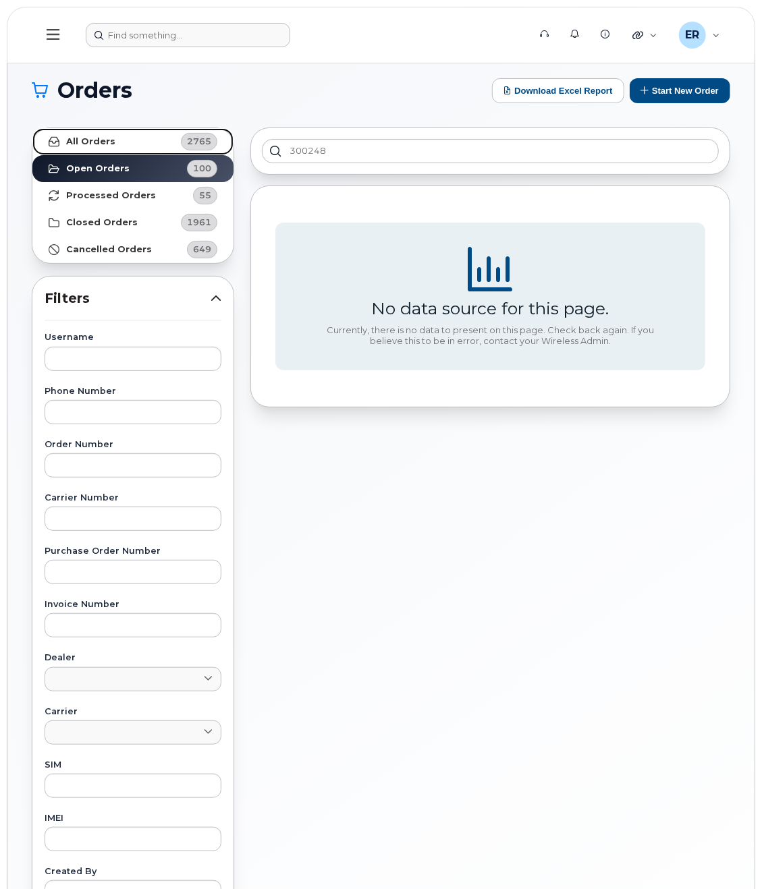
click at [104, 144] on strong "All Orders" at bounding box center [90, 141] width 49 height 11
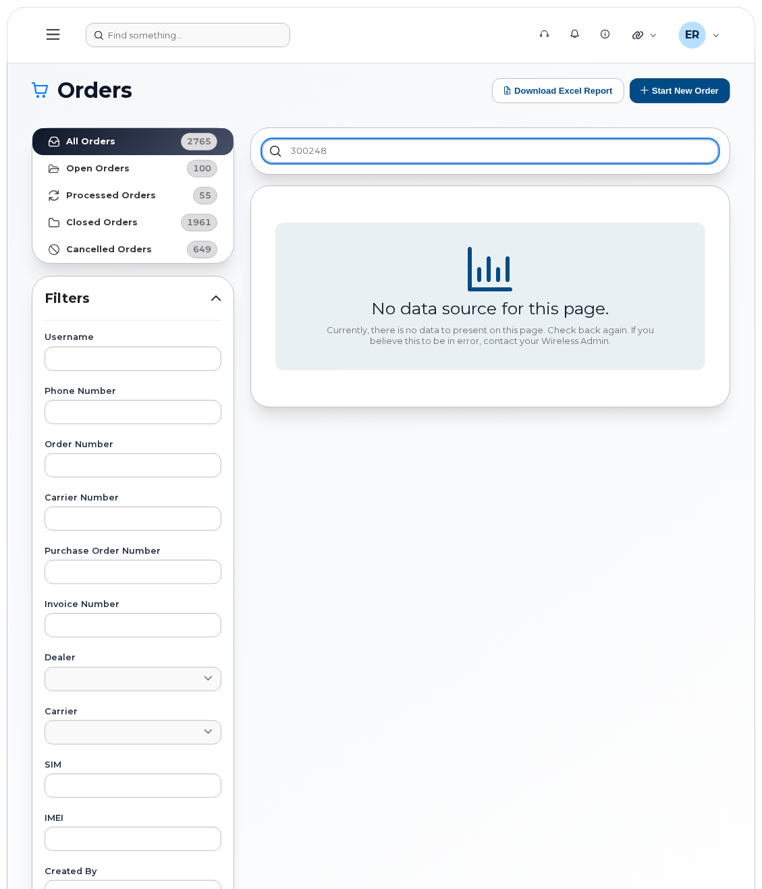
click at [383, 149] on input "300248" at bounding box center [490, 151] width 457 height 24
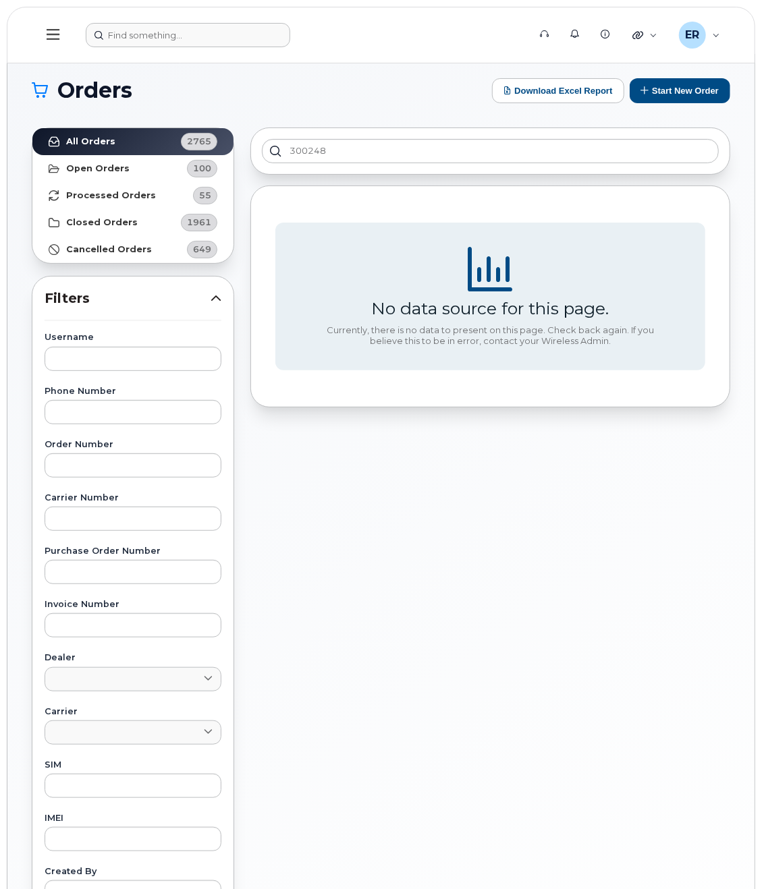
click at [138, 18] on header "Support Alerts Knowledge Base Quicklinks Suspend / Cancel Device Change SIM Car…" at bounding box center [381, 35] width 748 height 57
click at [138, 40] on input at bounding box center [188, 35] width 204 height 24
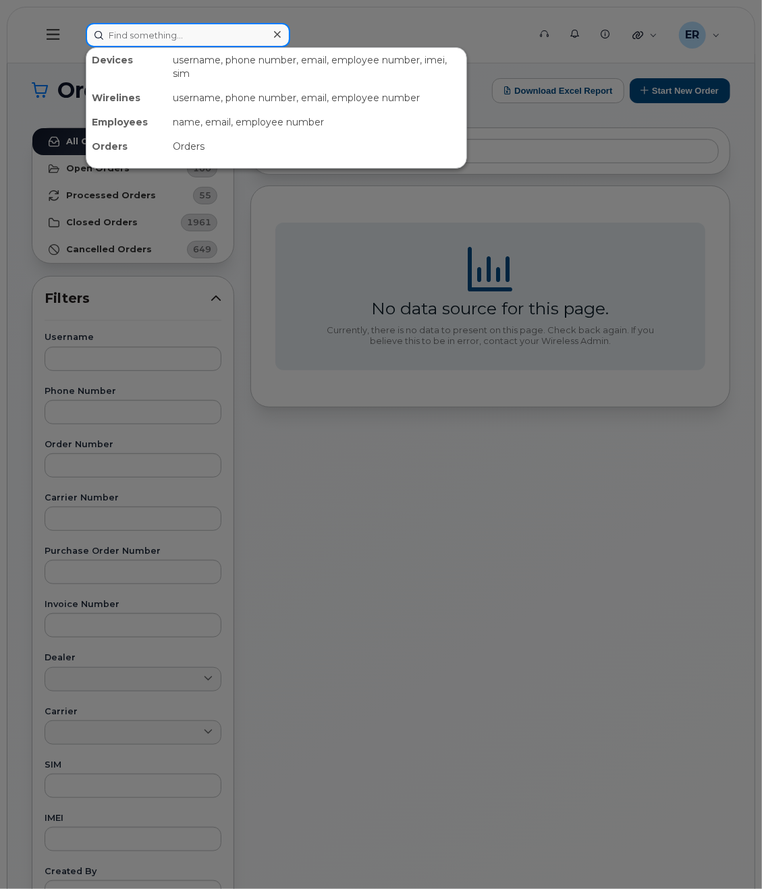
paste input "300248"
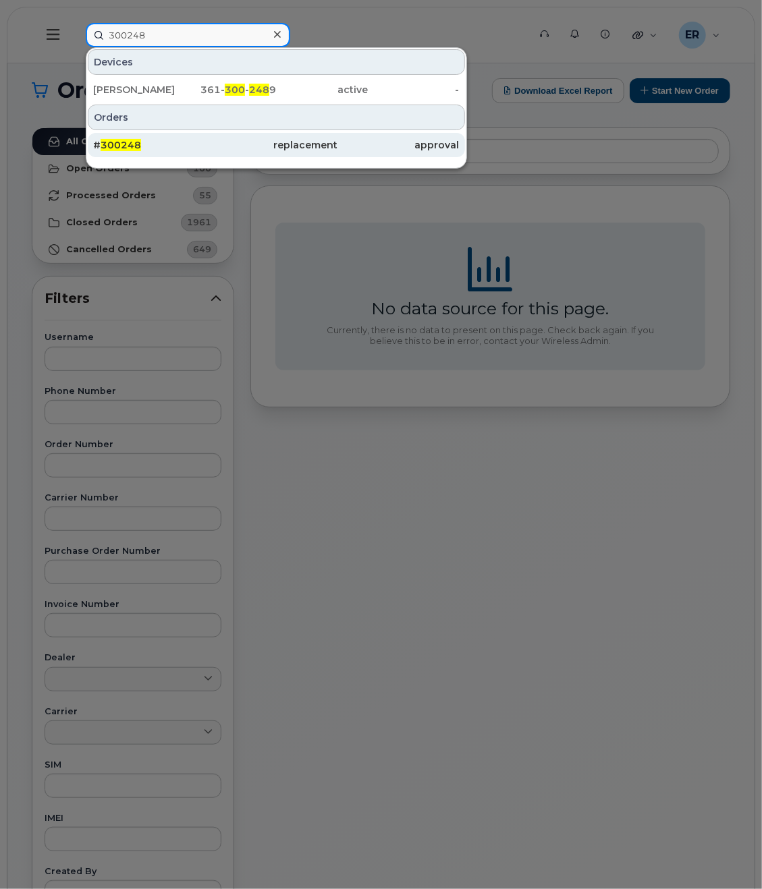
type input "300248"
click at [153, 143] on div "# 300248" at bounding box center [154, 144] width 122 height 13
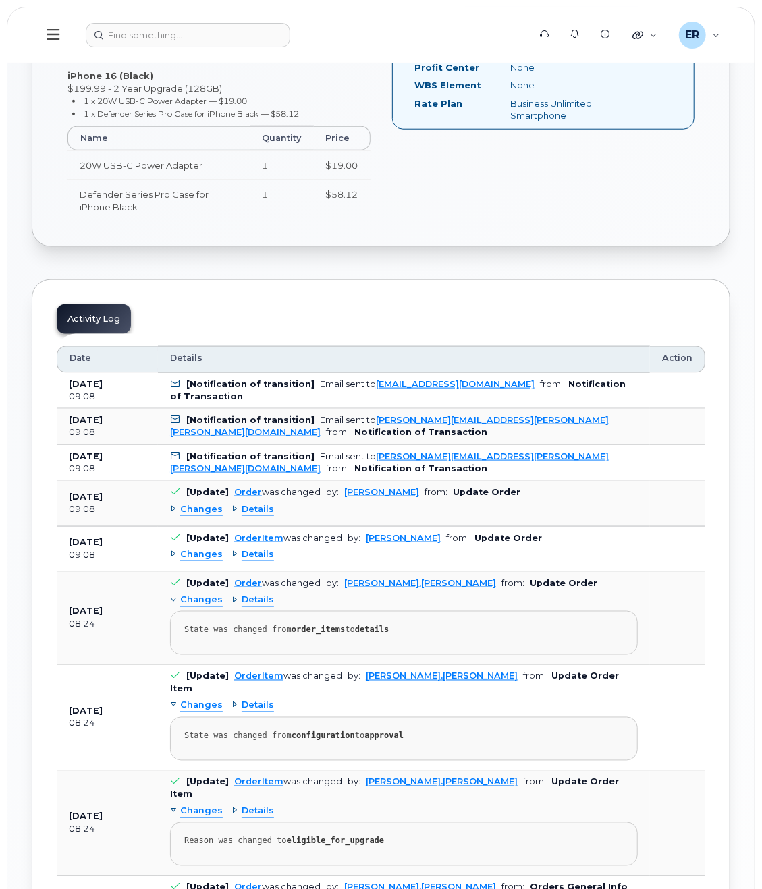
scroll to position [1080, 0]
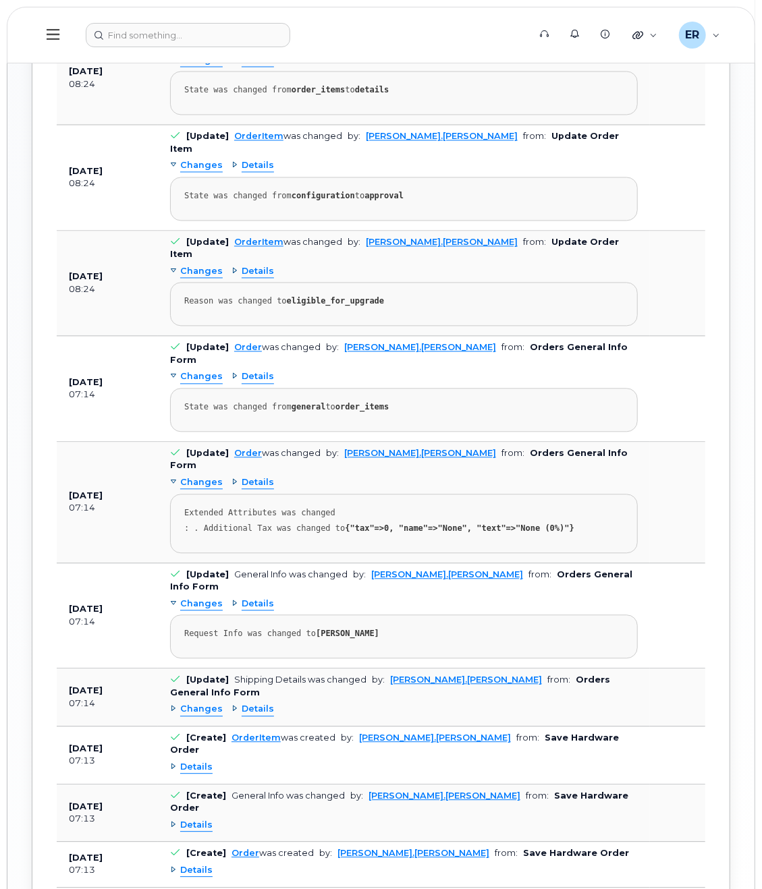
click at [202, 704] on span "Changes" at bounding box center [201, 710] width 43 height 13
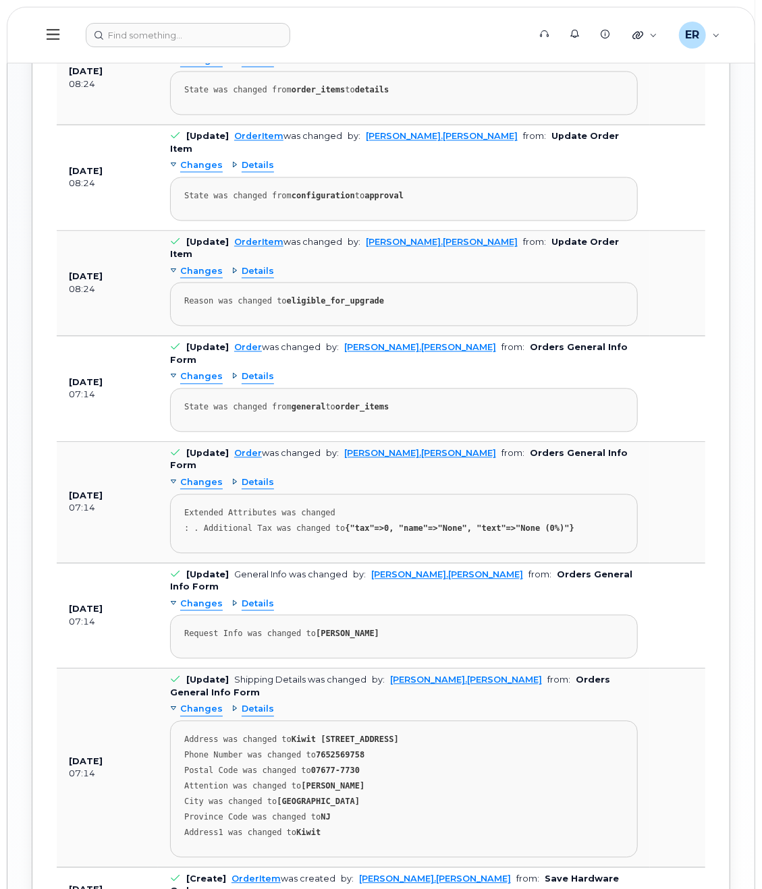
click at [200, 704] on span "Changes" at bounding box center [201, 710] width 43 height 13
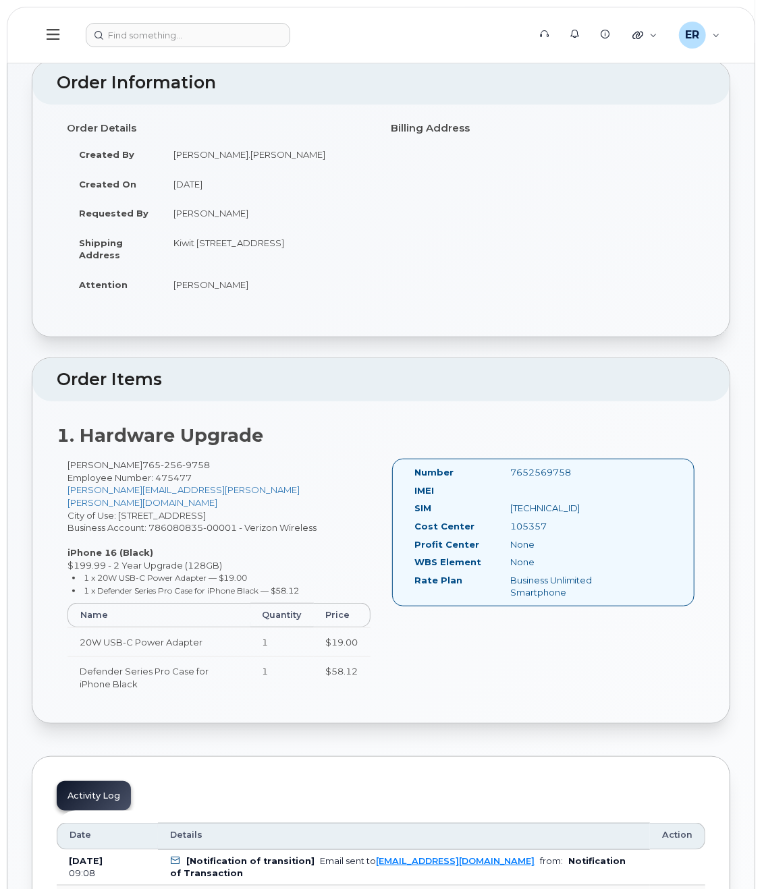
scroll to position [0, 0]
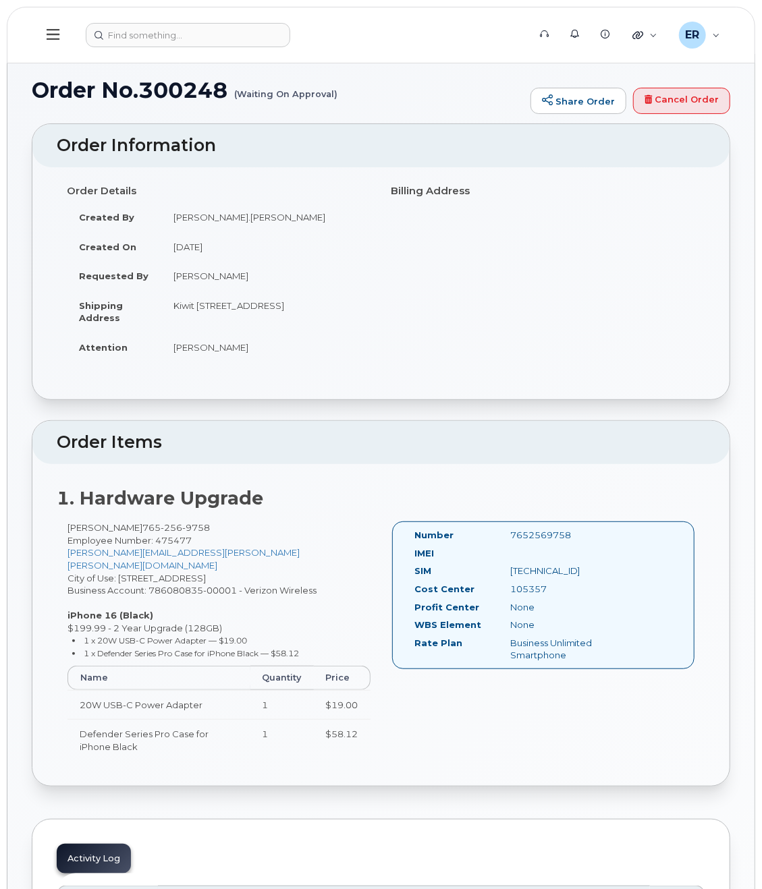
click at [283, 88] on small "(Waiting On Approval)" at bounding box center [285, 88] width 103 height 21
click at [281, 92] on small "(Waiting On Approval)" at bounding box center [285, 88] width 103 height 21
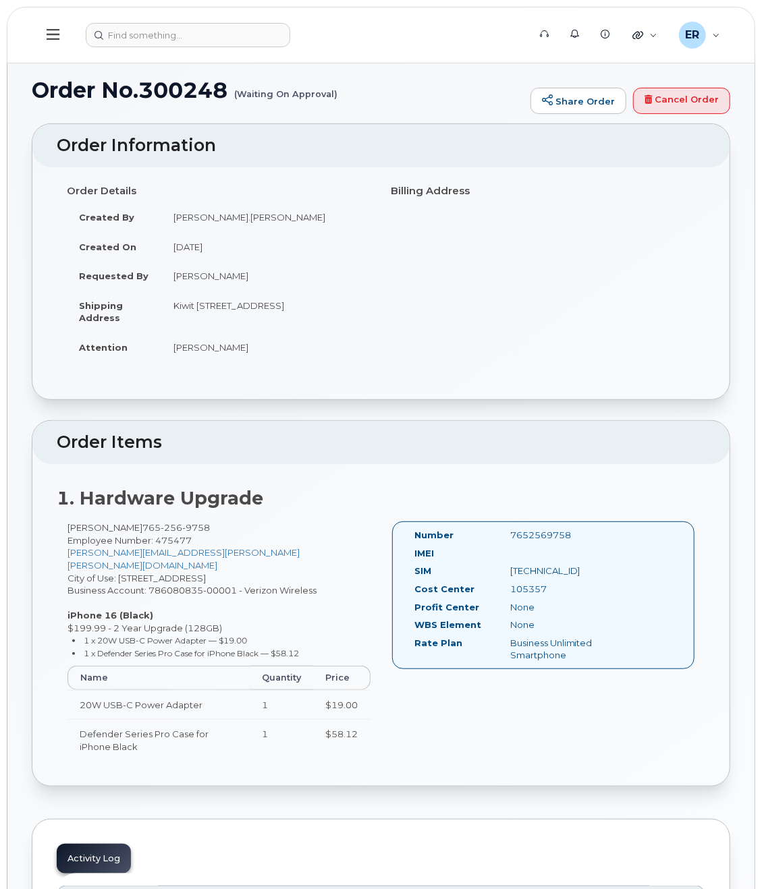
click at [304, 301] on td "Kiwit 470 Chestnut Ridge Rd Ste 1 WOODCLIFF LAKE NJ 07677-7730 UNITED STATES" at bounding box center [266, 312] width 210 height 42
drag, startPoint x: 546, startPoint y: 600, endPoint x: 512, endPoint y: 599, distance: 33.8
click at [512, 596] on div "105357" at bounding box center [567, 589] width 134 height 13
click at [58, 43] on button at bounding box center [53, 35] width 43 height 39
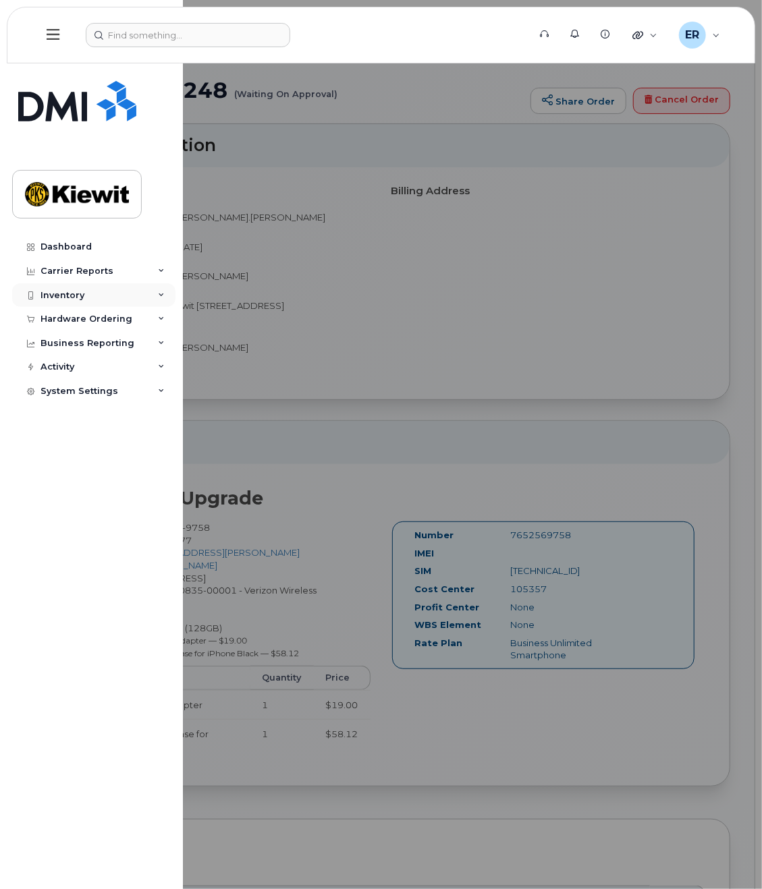
click at [78, 292] on div "Inventory" at bounding box center [62, 295] width 44 height 11
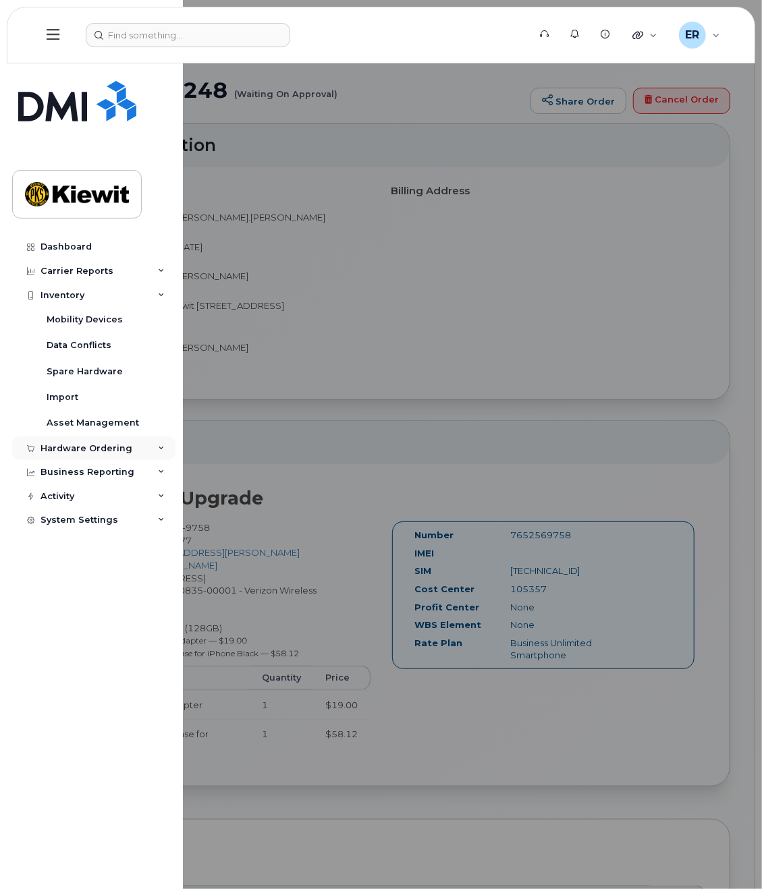
click at [125, 443] on div "Hardware Ordering" at bounding box center [86, 448] width 92 height 11
click at [72, 472] on div "Overview" at bounding box center [69, 473] width 44 height 12
click at [78, 325] on div "Mobility Devices" at bounding box center [85, 320] width 76 height 12
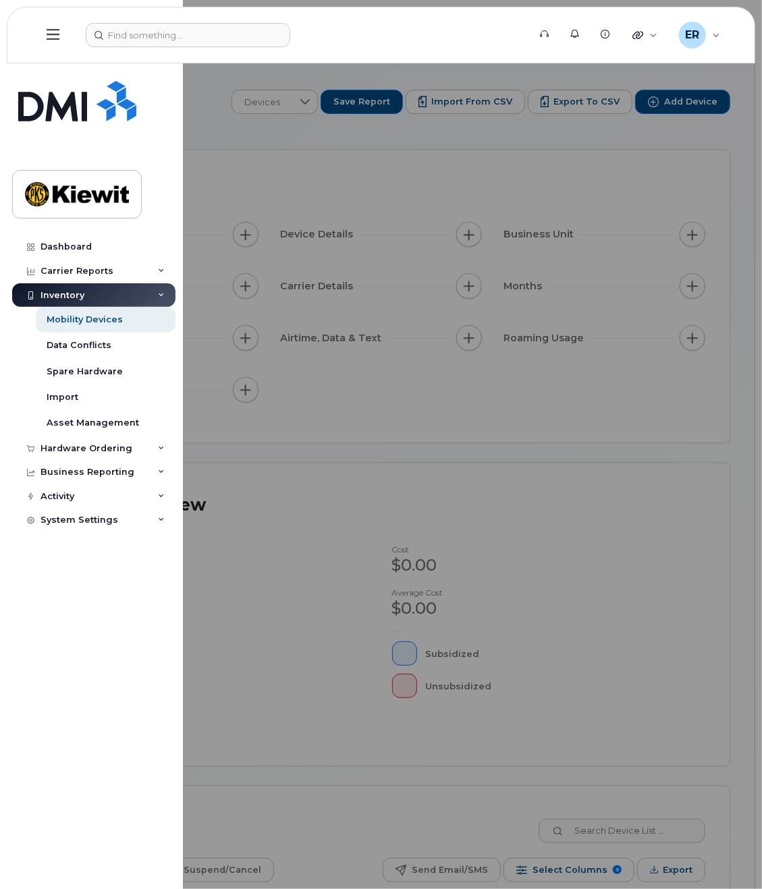
click at [294, 569] on div at bounding box center [381, 444] width 762 height 889
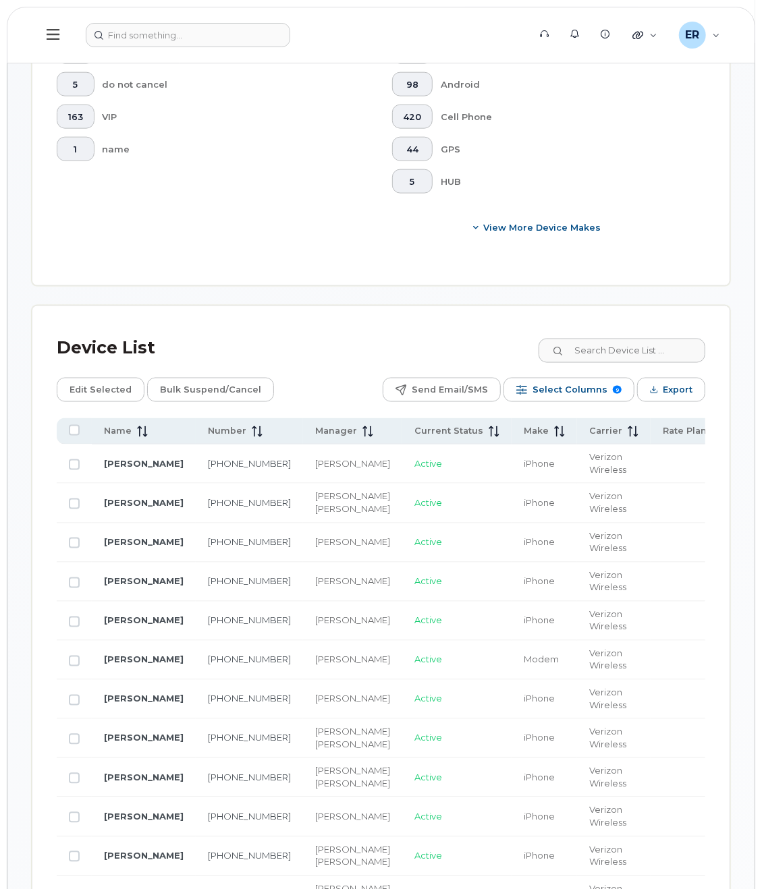
scroll to position [810, 0]
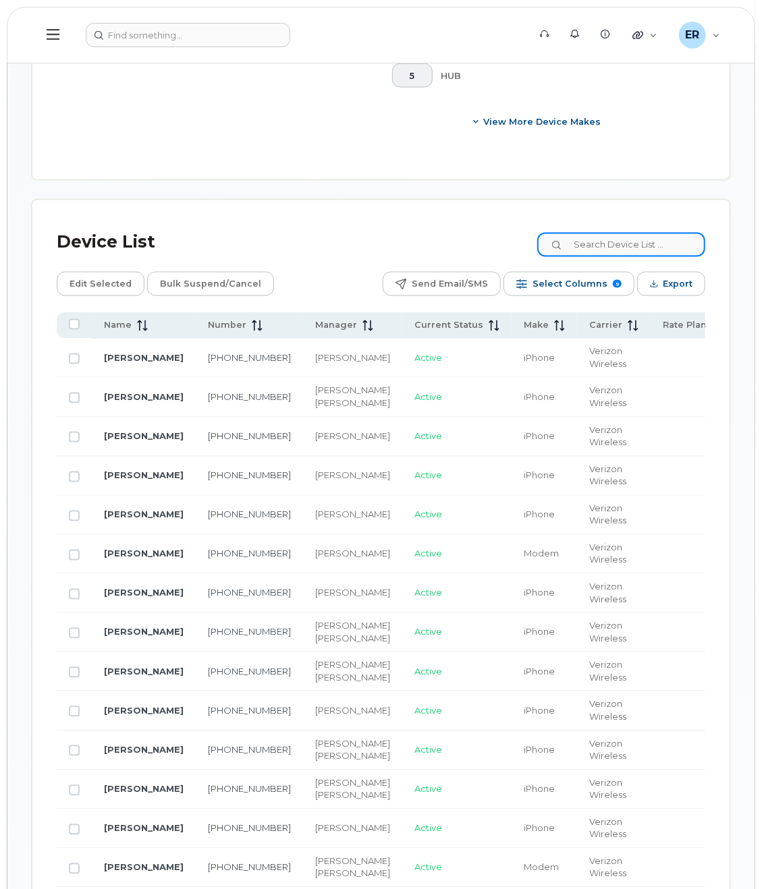
click at [613, 240] on input at bounding box center [621, 245] width 168 height 24
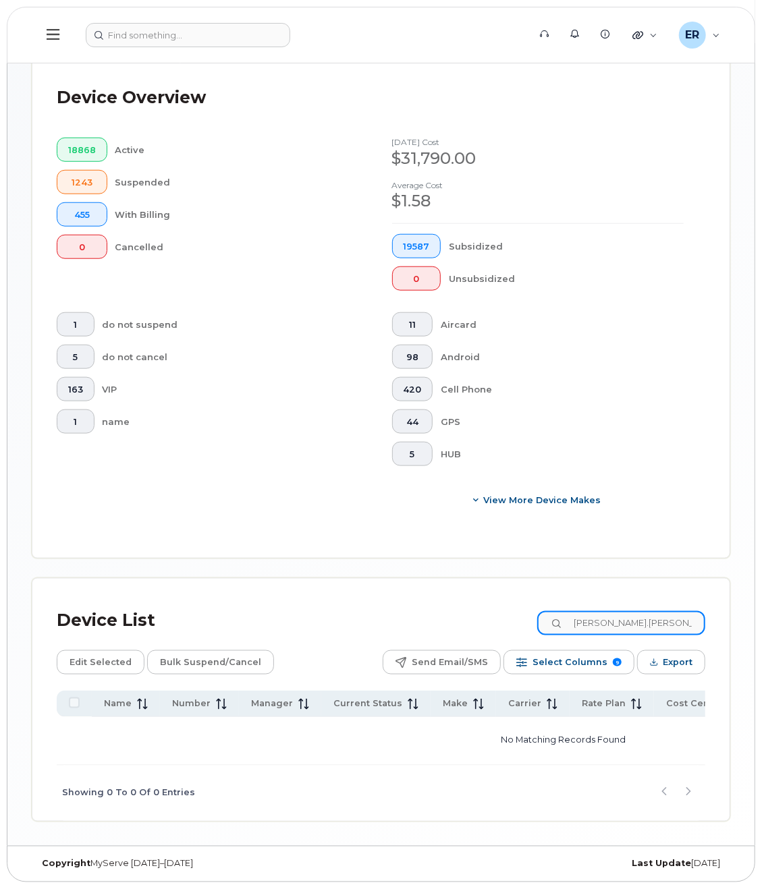
scroll to position [433, 0]
type input "k"
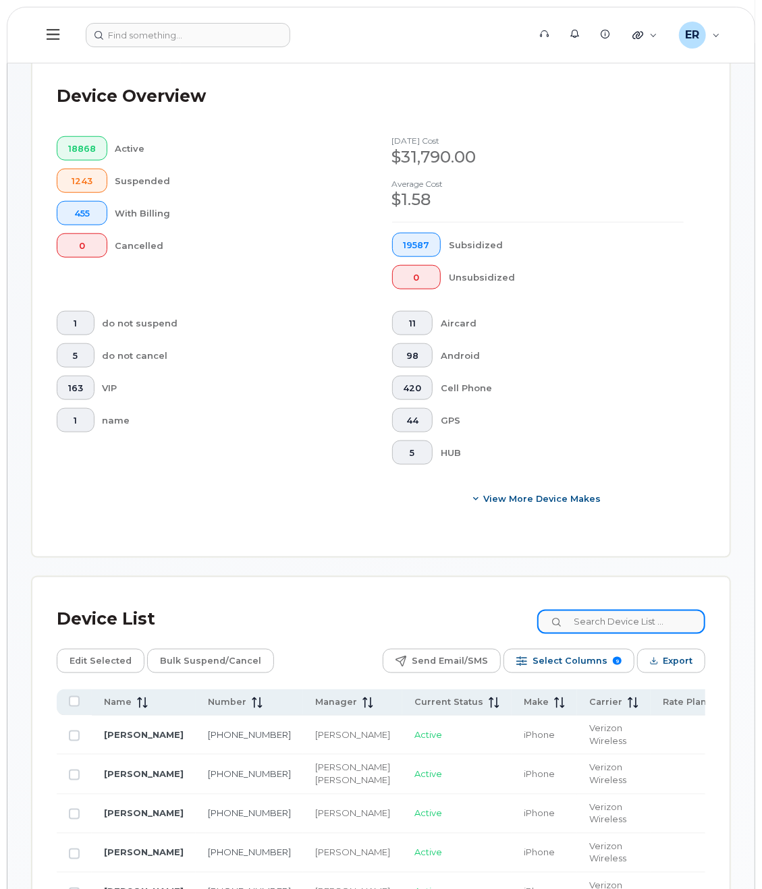
scroll to position [810, 0]
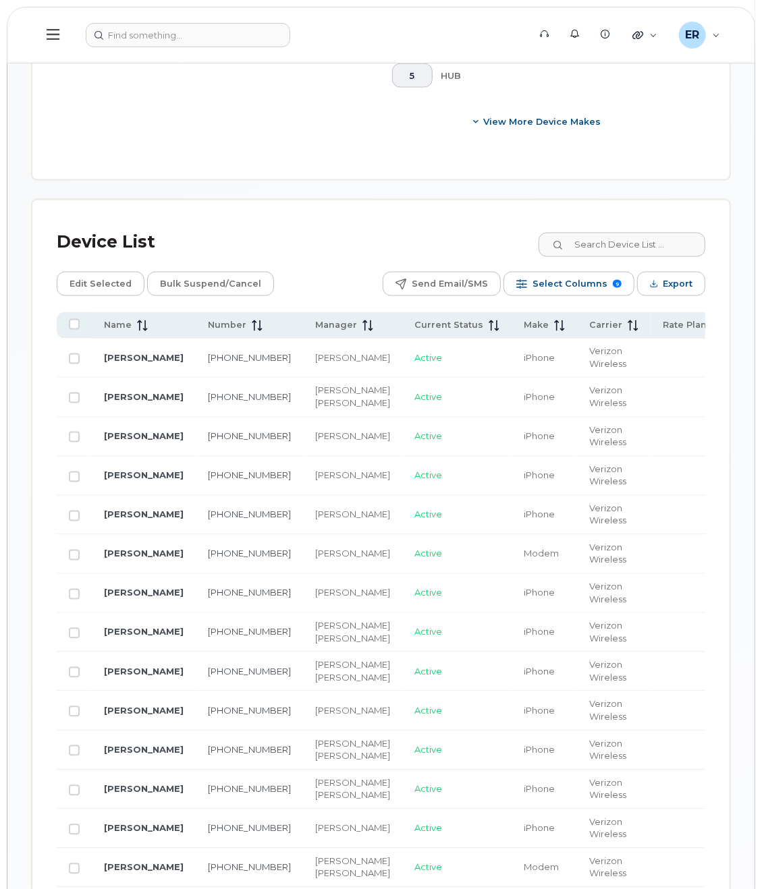
click at [315, 356] on div "Liliia Godunok" at bounding box center [352, 358] width 75 height 13
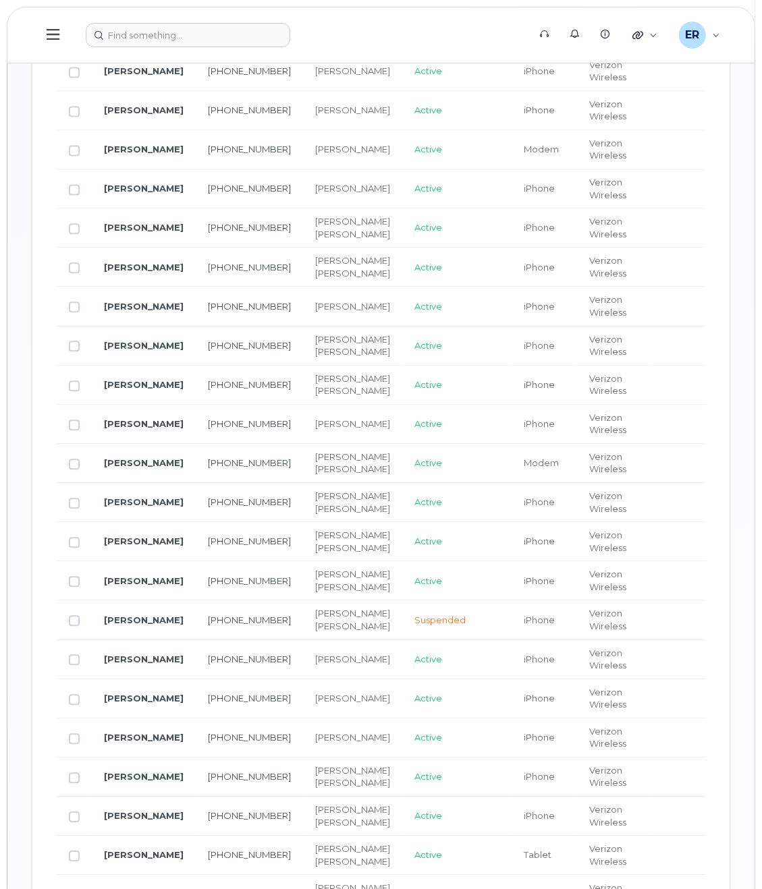
scroll to position [675, 0]
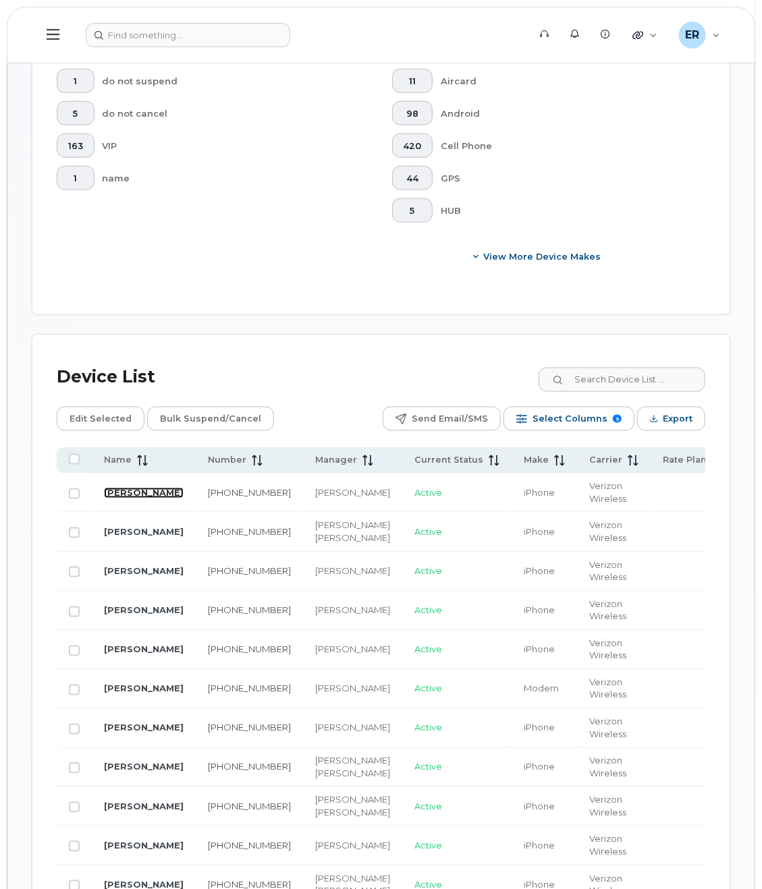
click at [118, 491] on link "SHANNON MURRAY" at bounding box center [144, 493] width 80 height 11
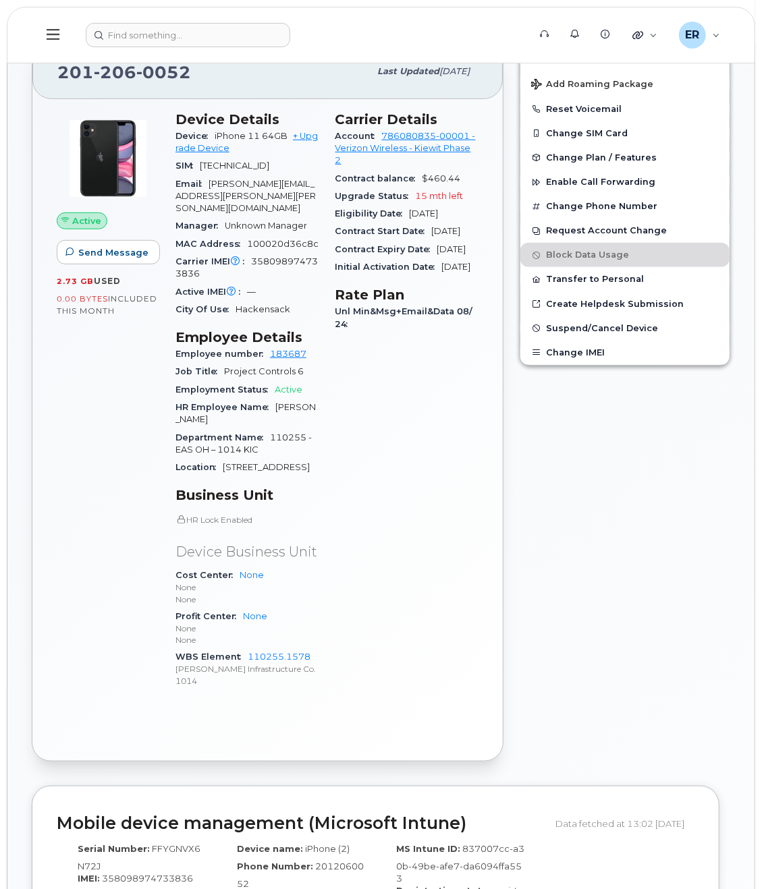
scroll to position [202, 0]
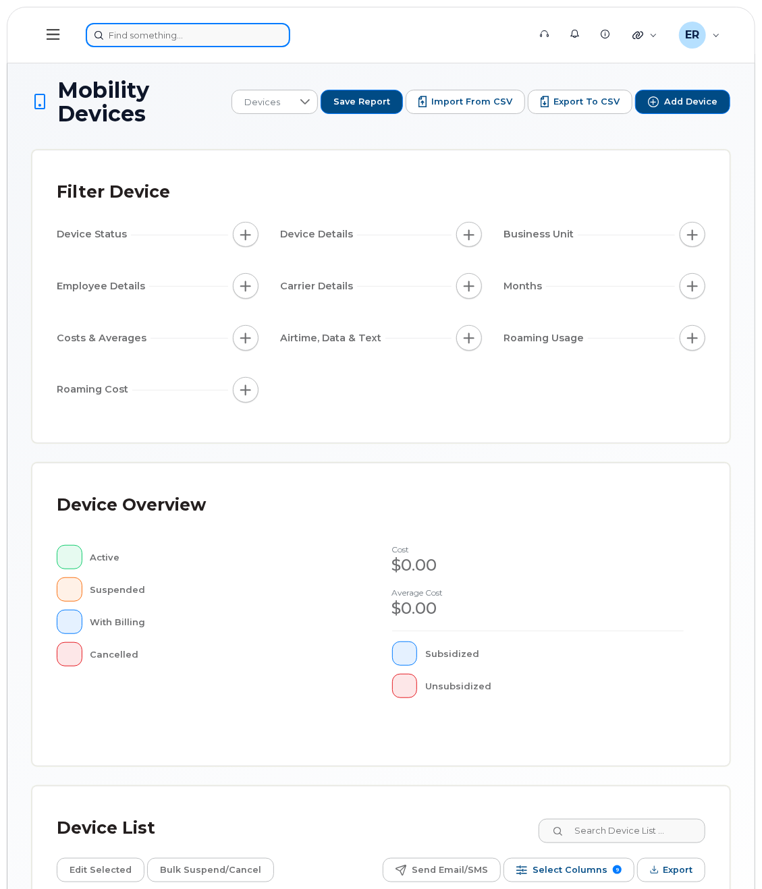
click at [173, 41] on input at bounding box center [188, 35] width 204 height 24
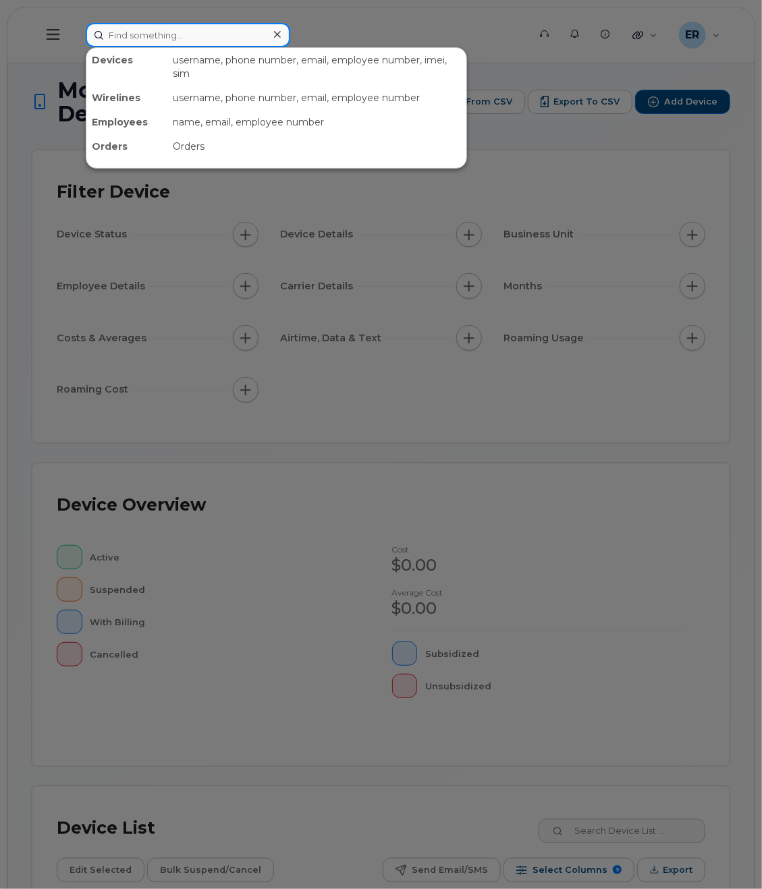
paste input "300248"
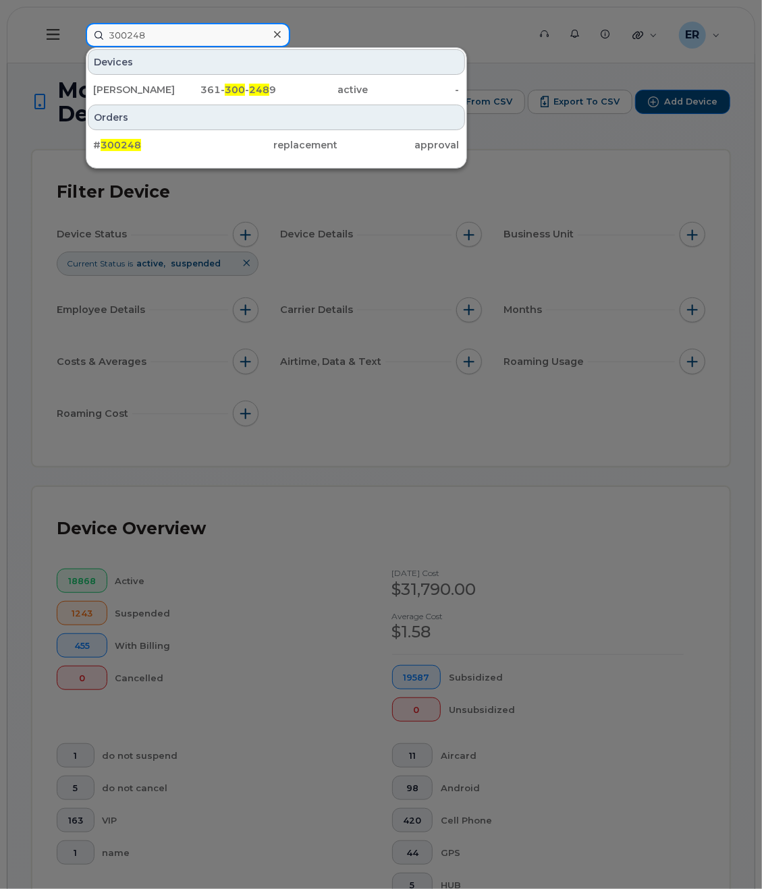
type input "300248"
click at [534, 472] on div at bounding box center [381, 444] width 762 height 889
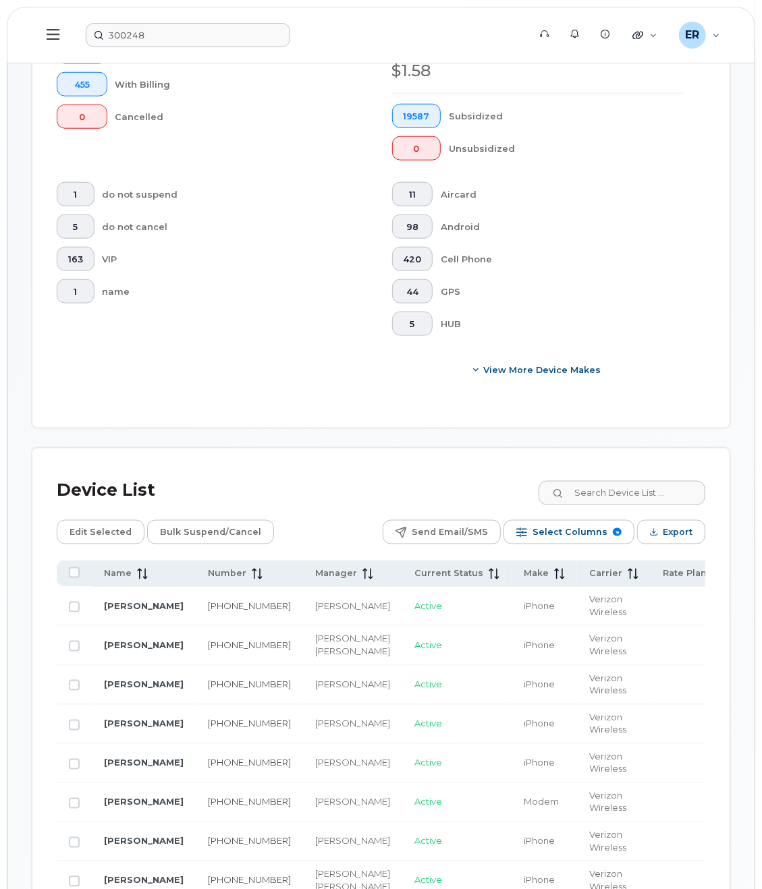
scroll to position [675, 0]
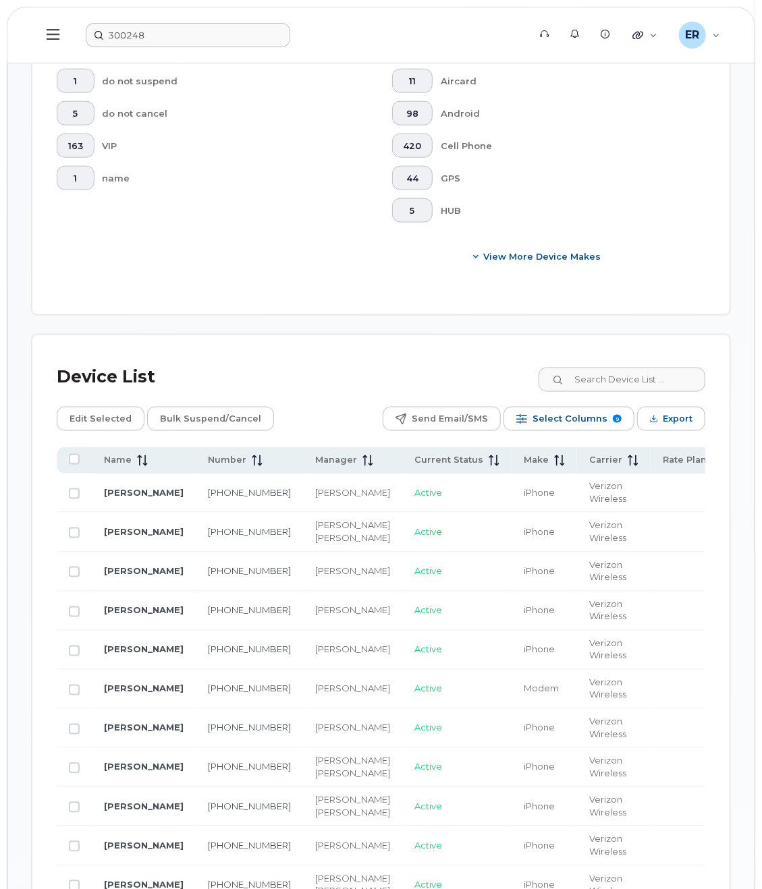
click at [315, 496] on div "Liliia Godunok" at bounding box center [352, 493] width 75 height 13
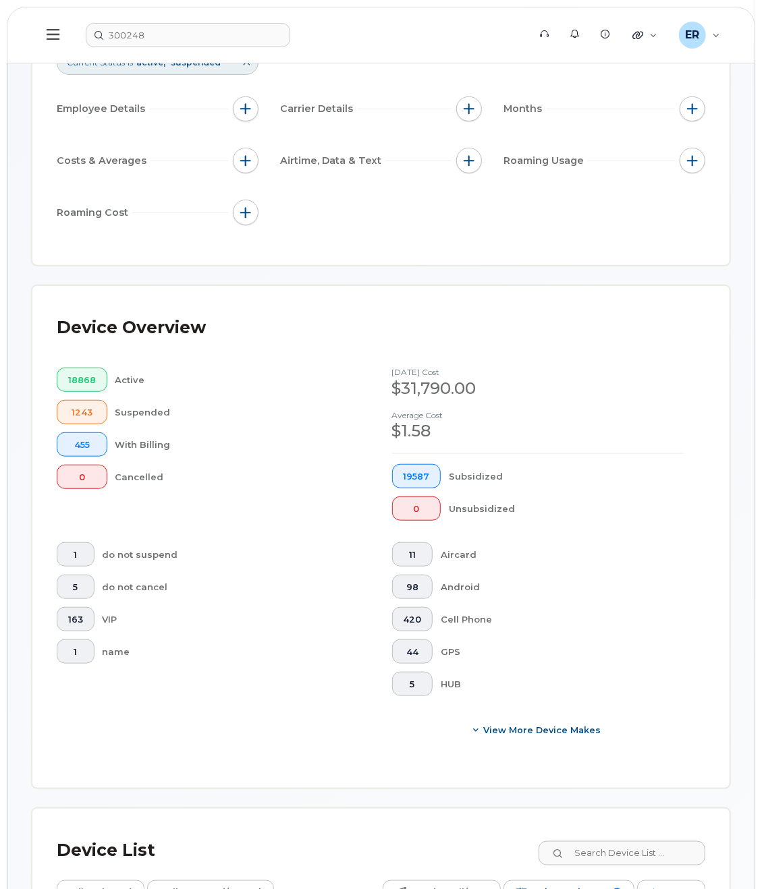
scroll to position [0, 0]
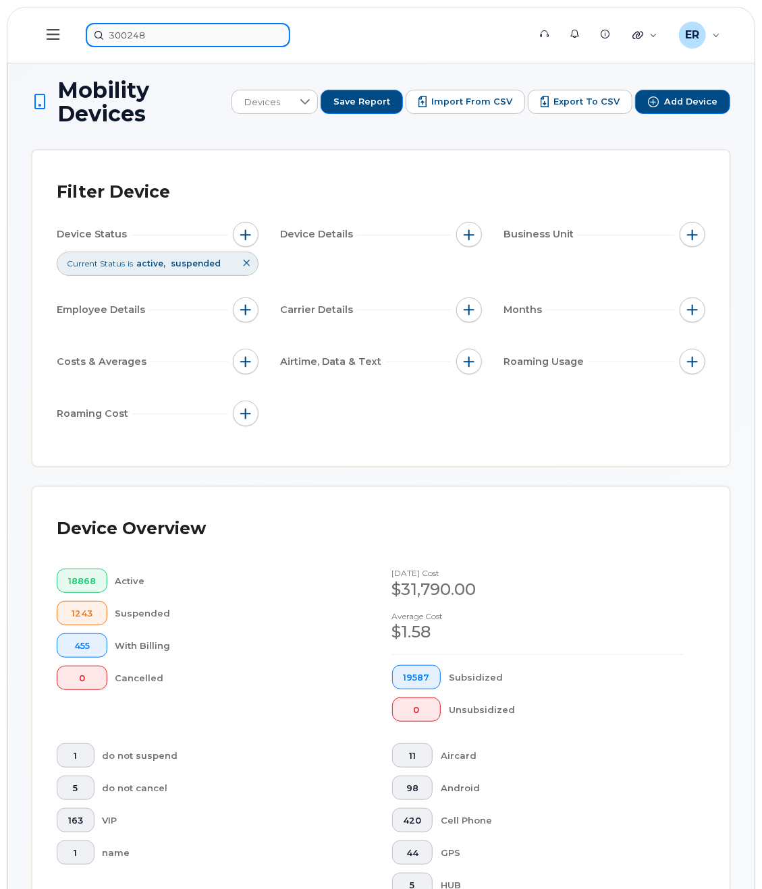
click at [225, 31] on input "300248" at bounding box center [188, 35] width 204 height 24
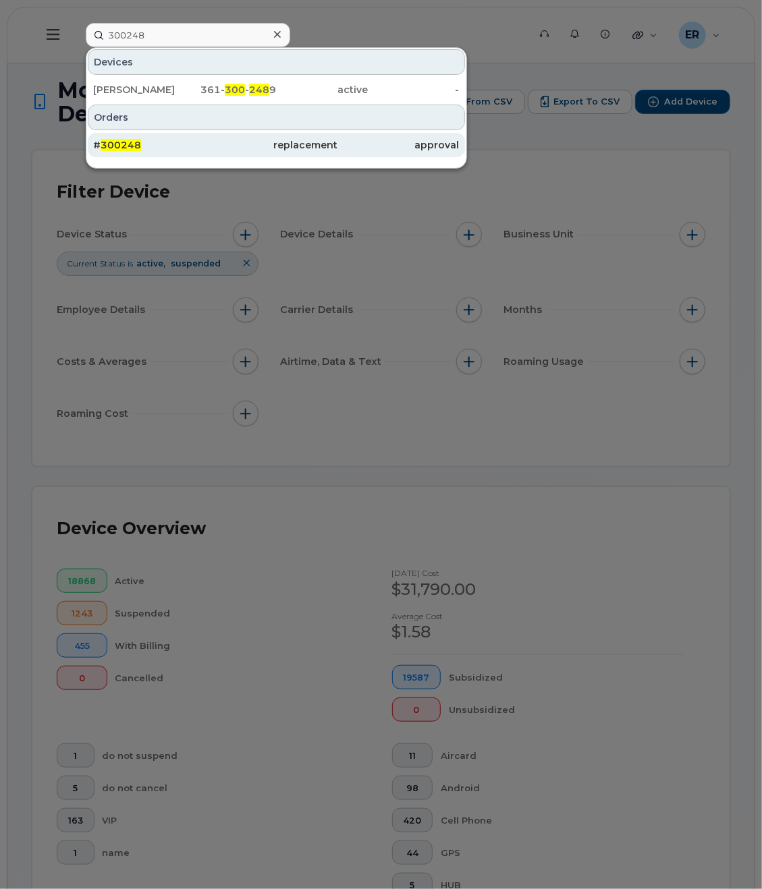
click at [159, 140] on div "# 300248" at bounding box center [154, 144] width 122 height 13
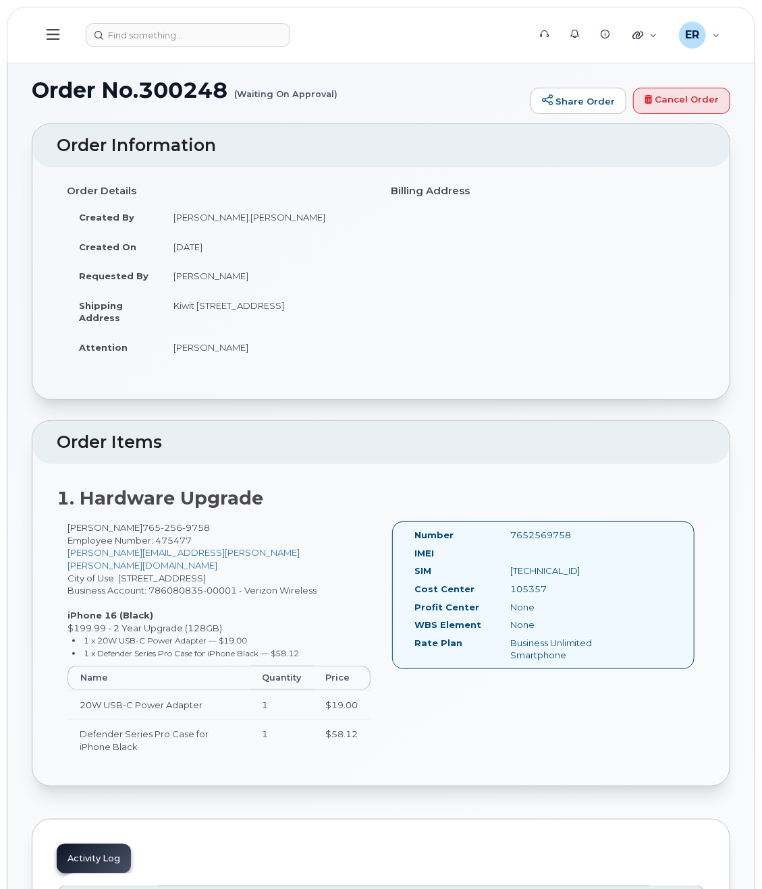
click at [527, 595] on div "105357" at bounding box center [567, 589] width 134 height 13
click at [509, 596] on div "105357" at bounding box center [567, 589] width 134 height 13
drag, startPoint x: 560, startPoint y: 596, endPoint x: 506, endPoint y: 605, distance: 54.7
click at [506, 596] on div "105357" at bounding box center [567, 589] width 134 height 13
click at [168, 28] on input at bounding box center [188, 35] width 204 height 24
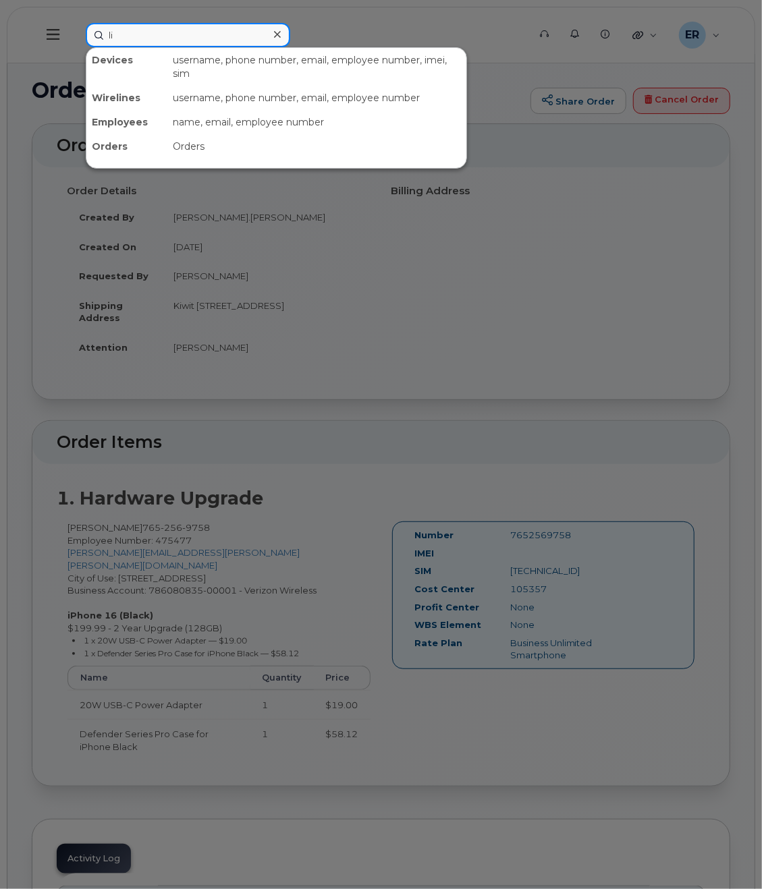
type input "l"
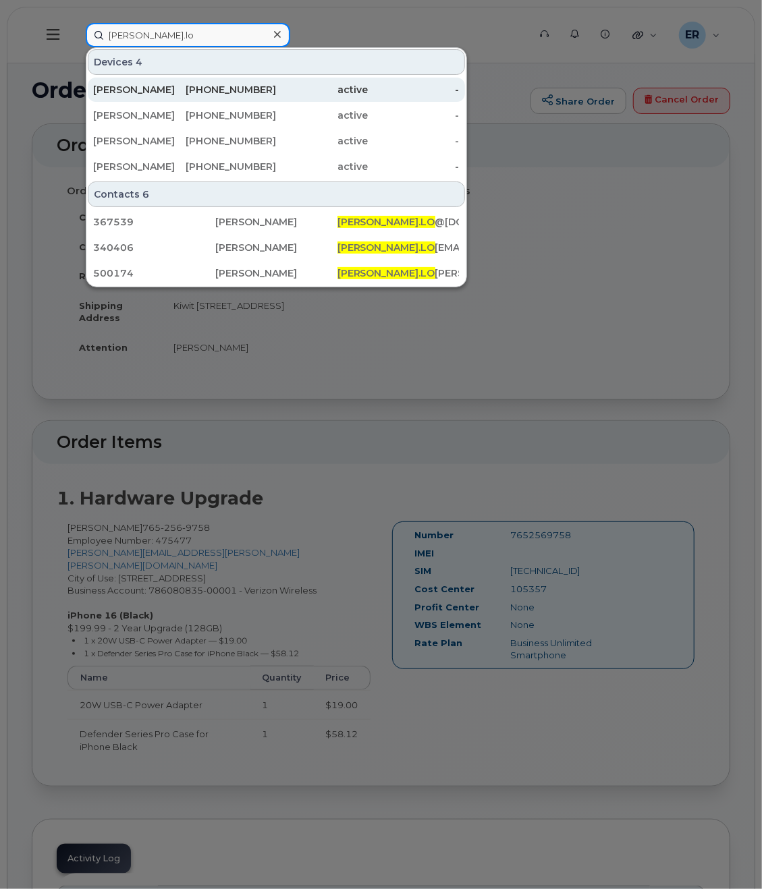
type input "patrick.lo"
click at [194, 90] on div "725-270-2663" at bounding box center [231, 89] width 92 height 13
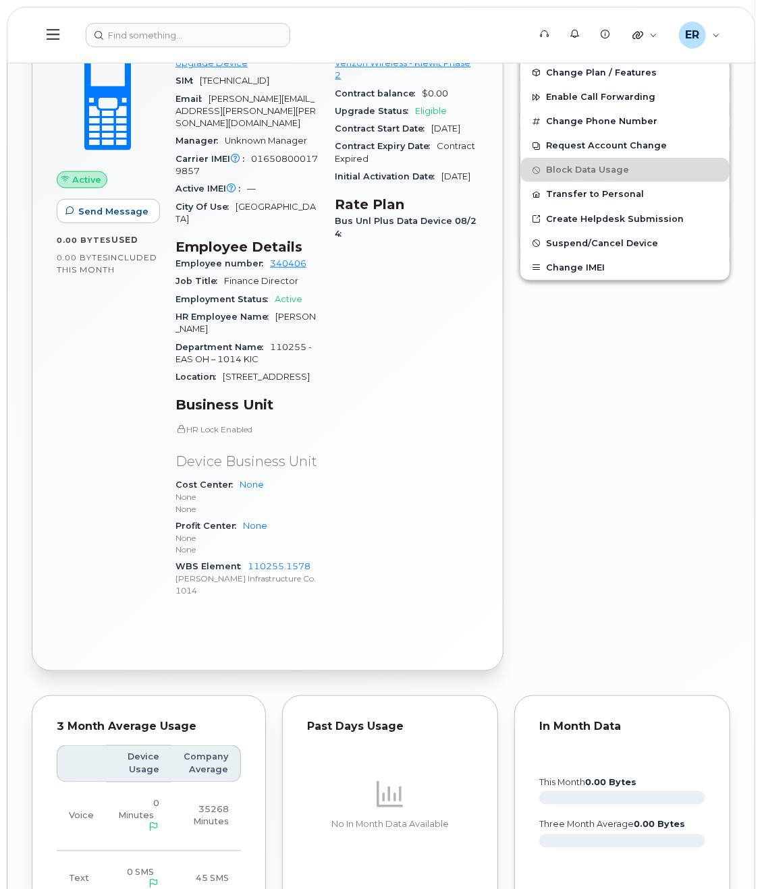
scroll to position [472, 0]
drag, startPoint x: 324, startPoint y: 562, endPoint x: 250, endPoint y: 568, distance: 74.5
click at [250, 568] on div "Device Details Device Cell Phone Unknown + Upgrade Device SIM 89148000008376885…" at bounding box center [247, 318] width 160 height 600
copy link "110255.1578"
click at [524, 535] on div "Edit Device / Employee Add Roaming Package Reset Voicemail Change SIM Card Chan…" at bounding box center [624, 315] width 227 height 728
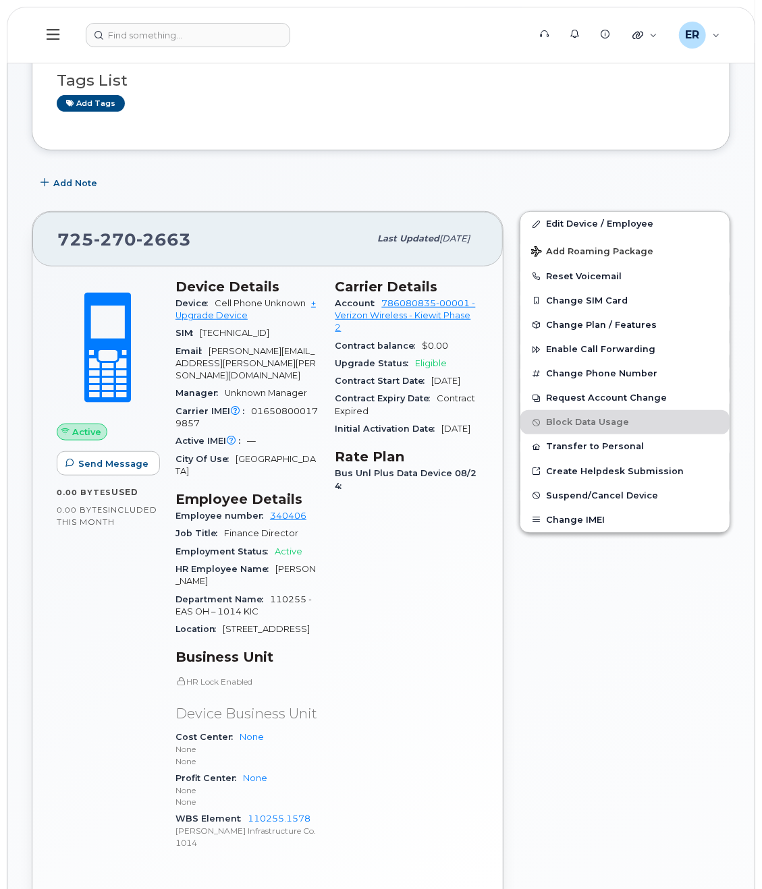
scroll to position [67, 0]
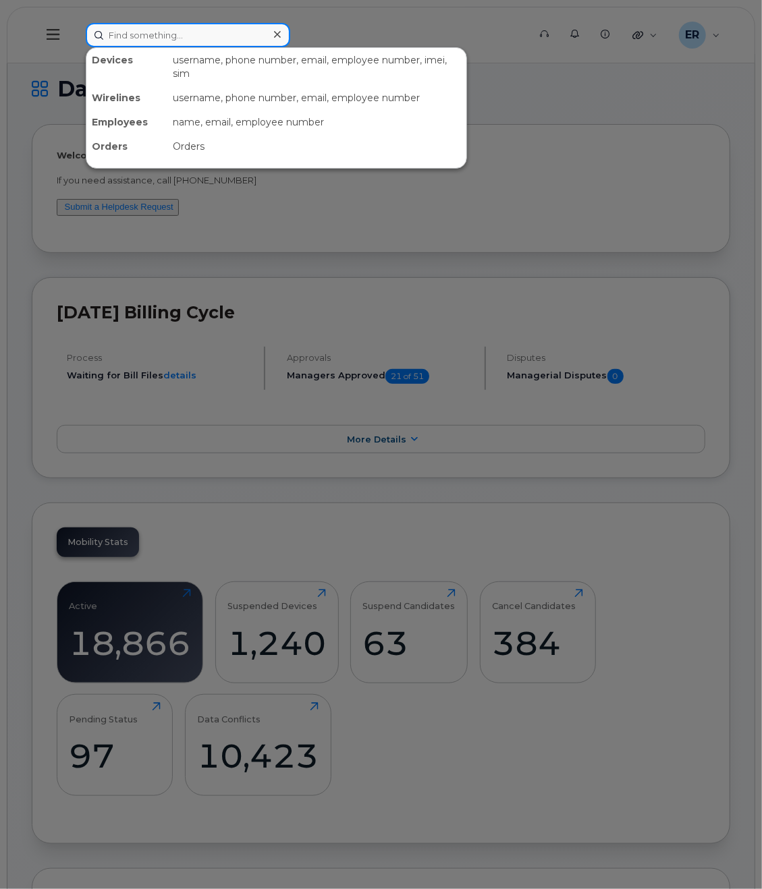
click at [235, 42] on input at bounding box center [188, 35] width 204 height 24
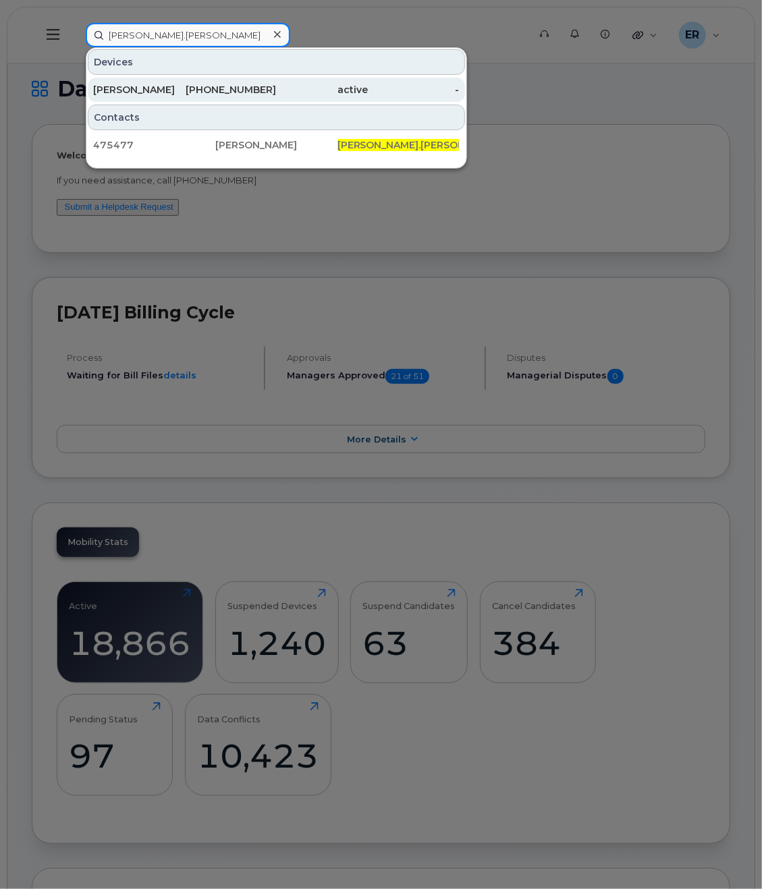
type input "[PERSON_NAME].[PERSON_NAME]"
click at [180, 88] on div "[PERSON_NAME]" at bounding box center [139, 89] width 92 height 13
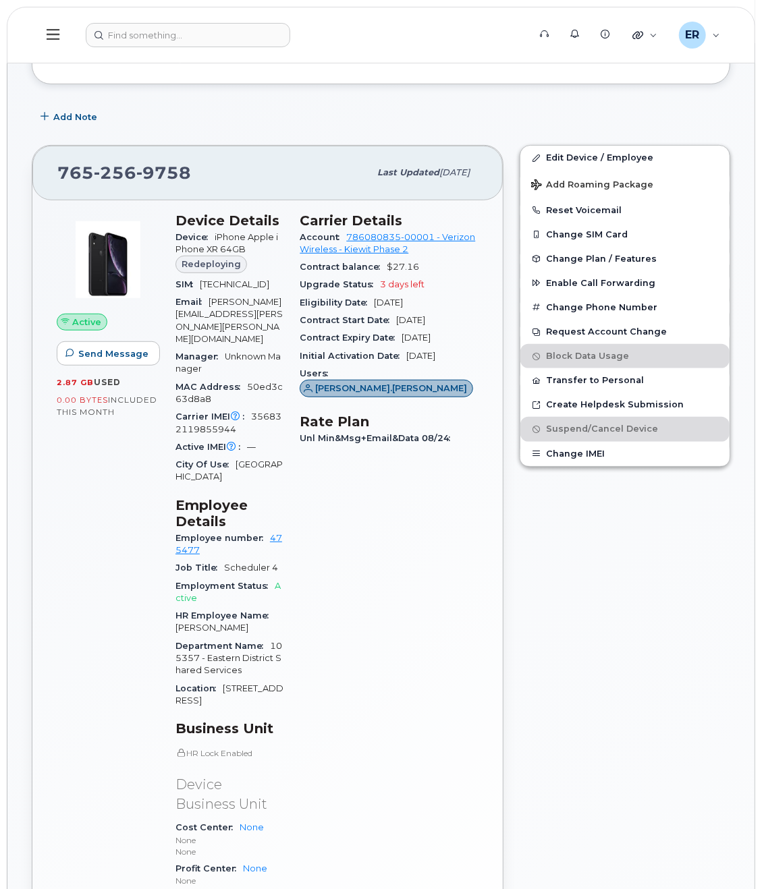
scroll to position [270, 0]
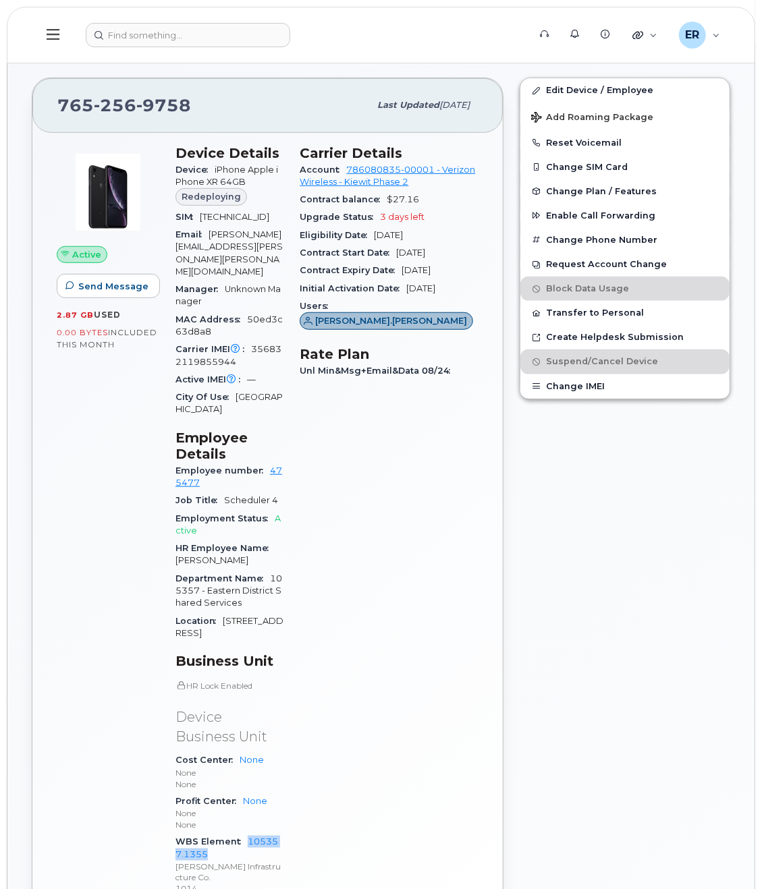
drag, startPoint x: 317, startPoint y: 705, endPoint x: 242, endPoint y: 710, distance: 75.0
click at [242, 833] on div "WBS Element 105357.1355 [PERSON_NAME] Infrastructure Co. 1014" at bounding box center [229, 865] width 108 height 65
copy link "105357.1355"
